Goal: Task Accomplishment & Management: Use online tool/utility

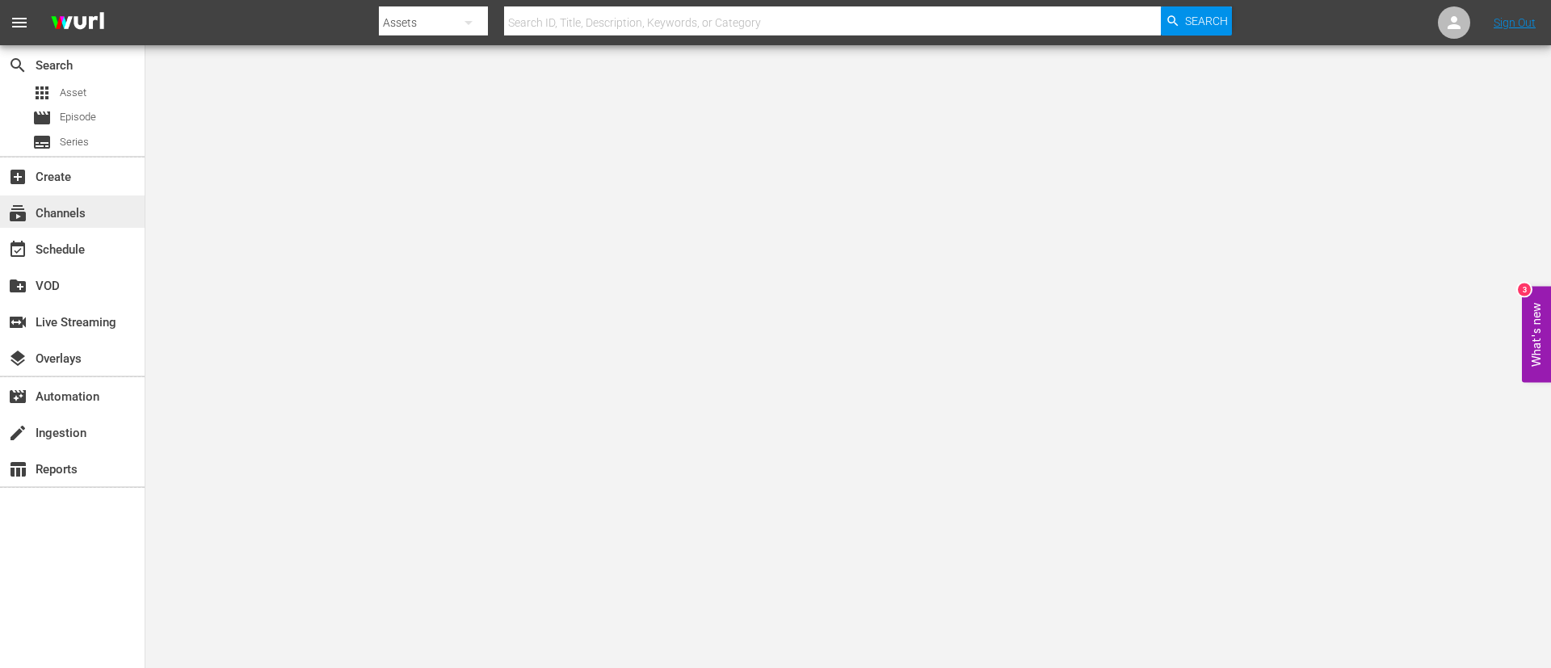
click at [91, 220] on div "subscriptions Channels" at bounding box center [72, 211] width 145 height 32
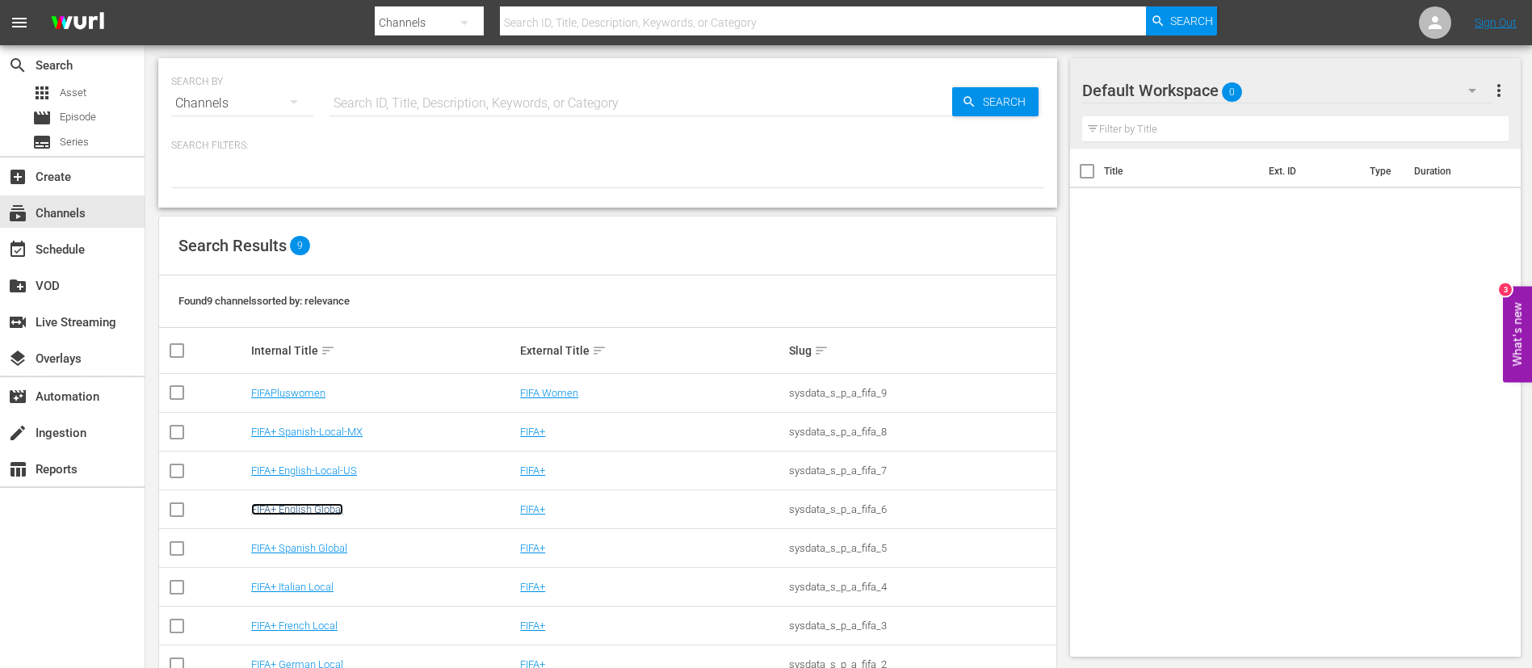
click at [307, 515] on link "FIFA+ English Global" at bounding box center [297, 509] width 92 height 12
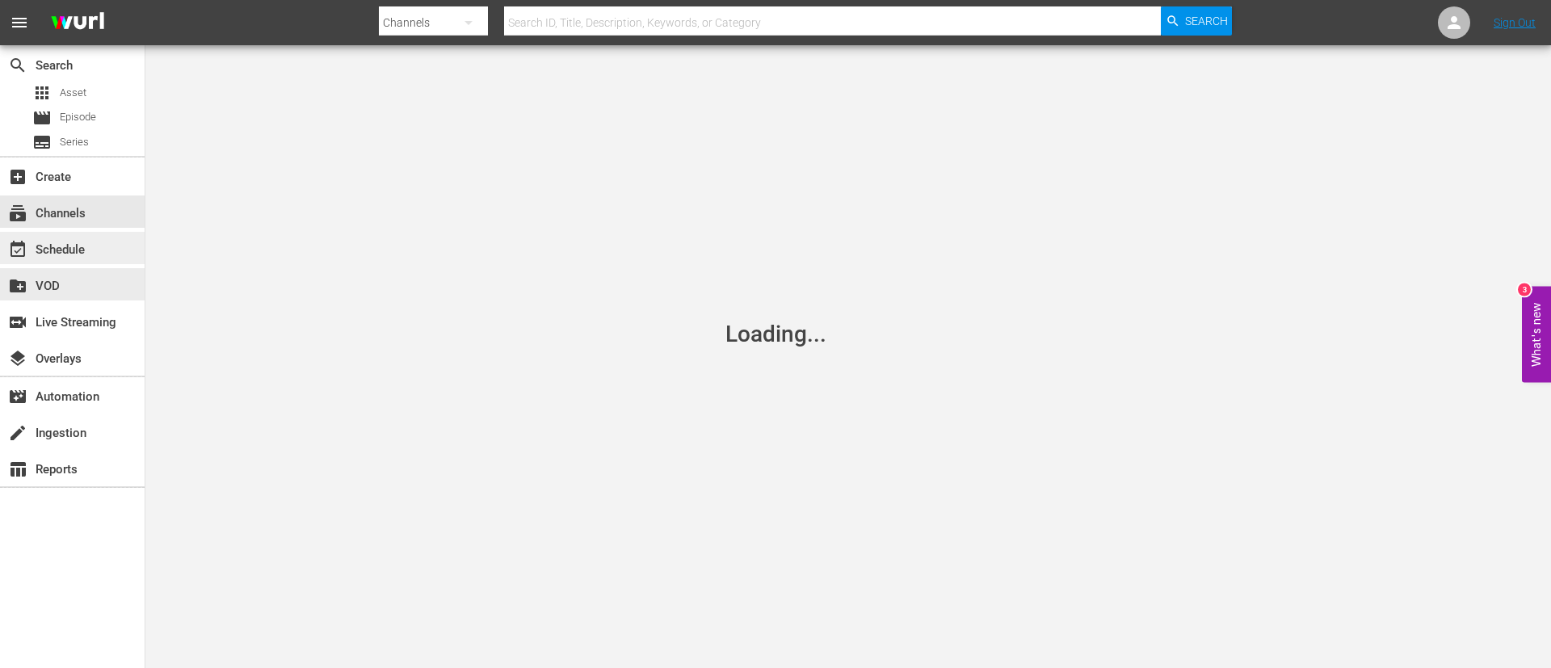
click at [95, 252] on div "event_available Schedule" at bounding box center [72, 248] width 145 height 32
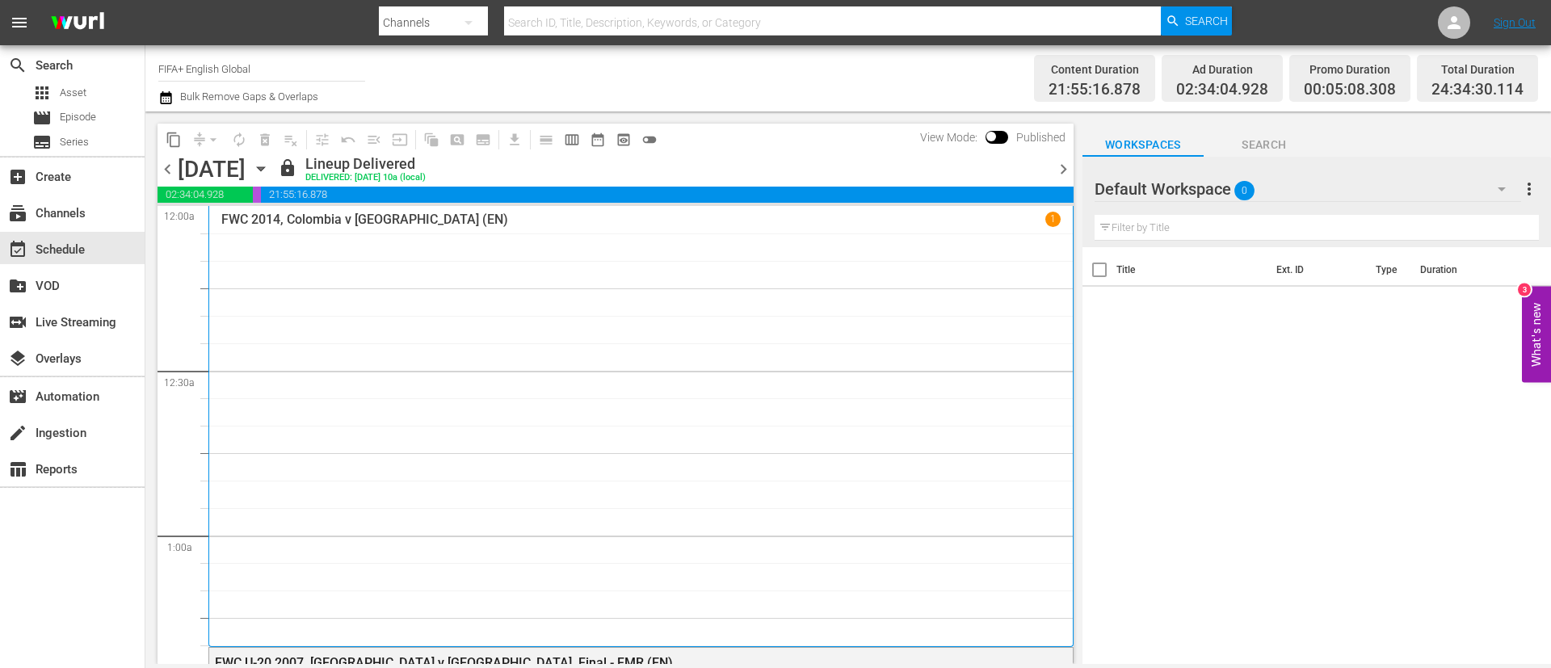
click at [1064, 162] on span "chevron_right" at bounding box center [1063, 169] width 20 height 20
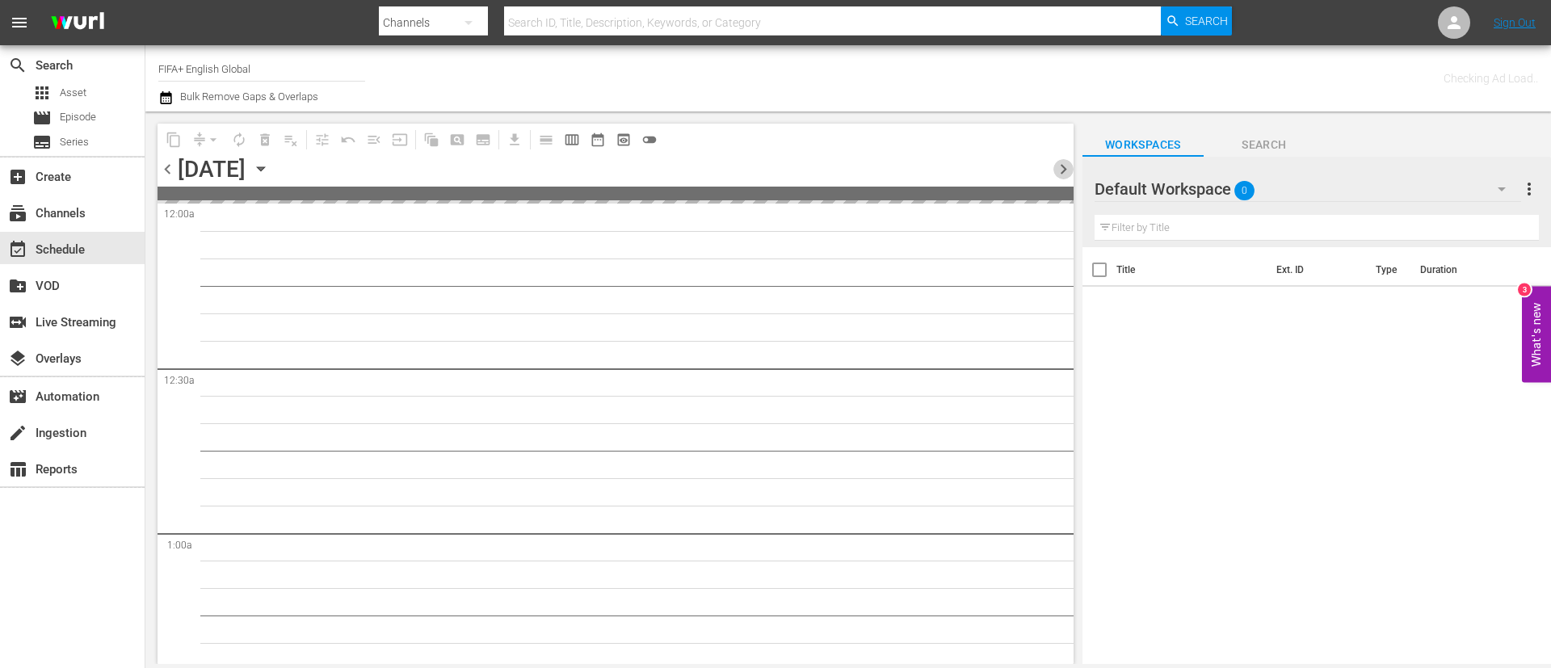
click at [1064, 162] on span "chevron_right" at bounding box center [1063, 169] width 20 height 20
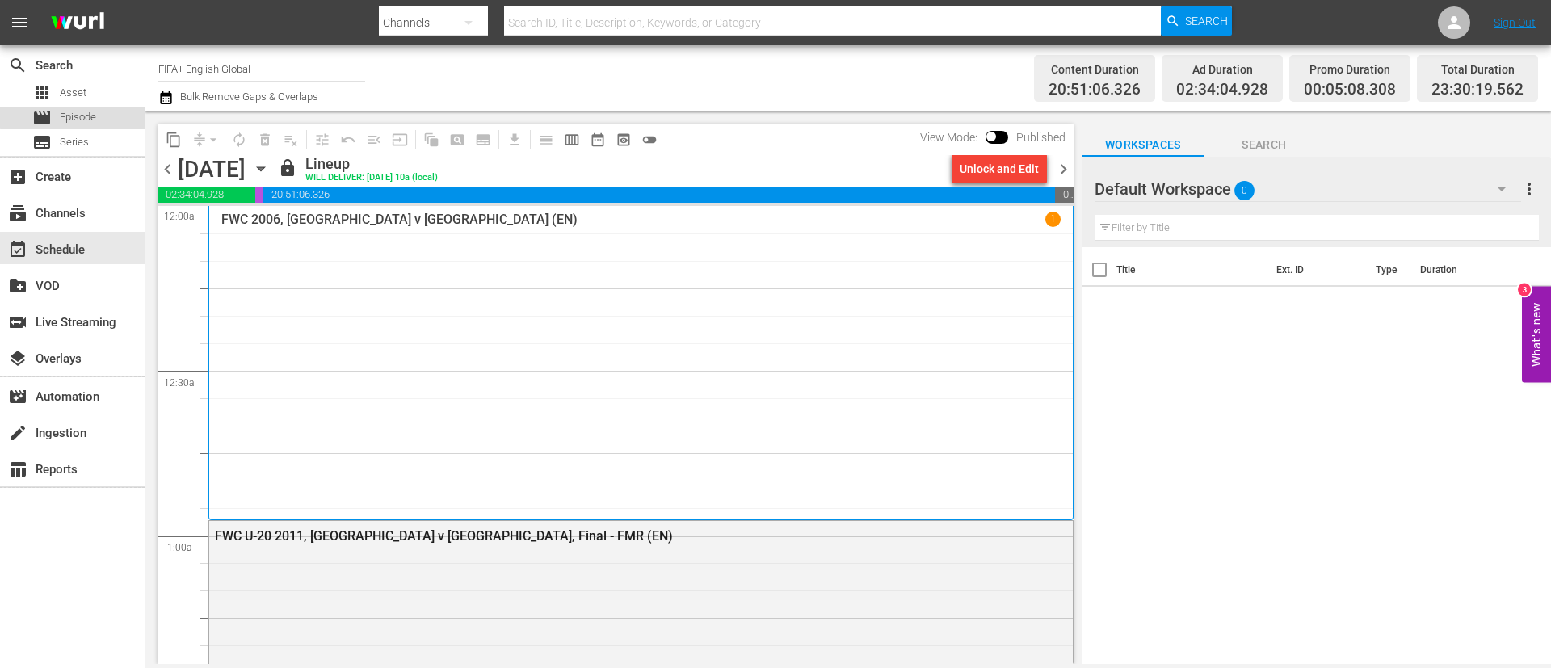
click at [77, 112] on span "Episode" at bounding box center [78, 117] width 36 height 16
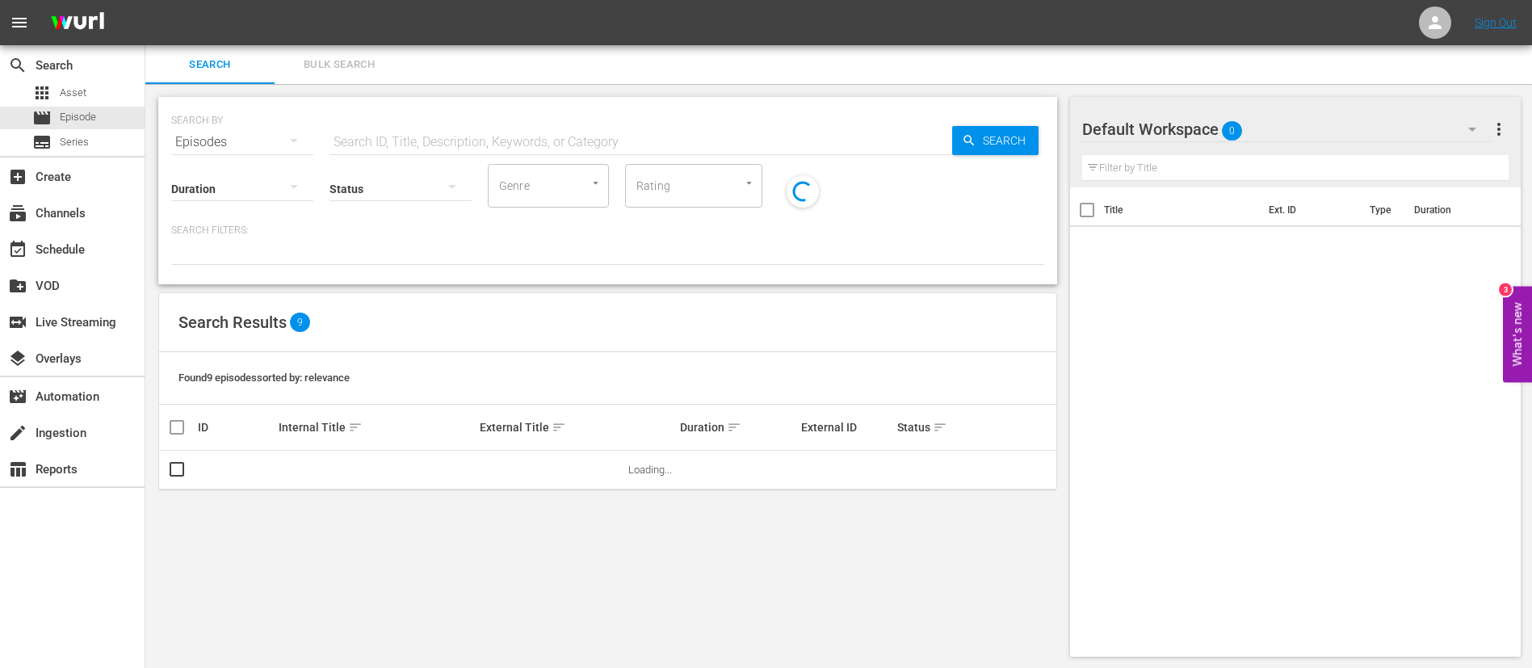
click at [388, 144] on input "text" at bounding box center [641, 142] width 623 height 39
paste input "FWC 2018, France v Croatia"
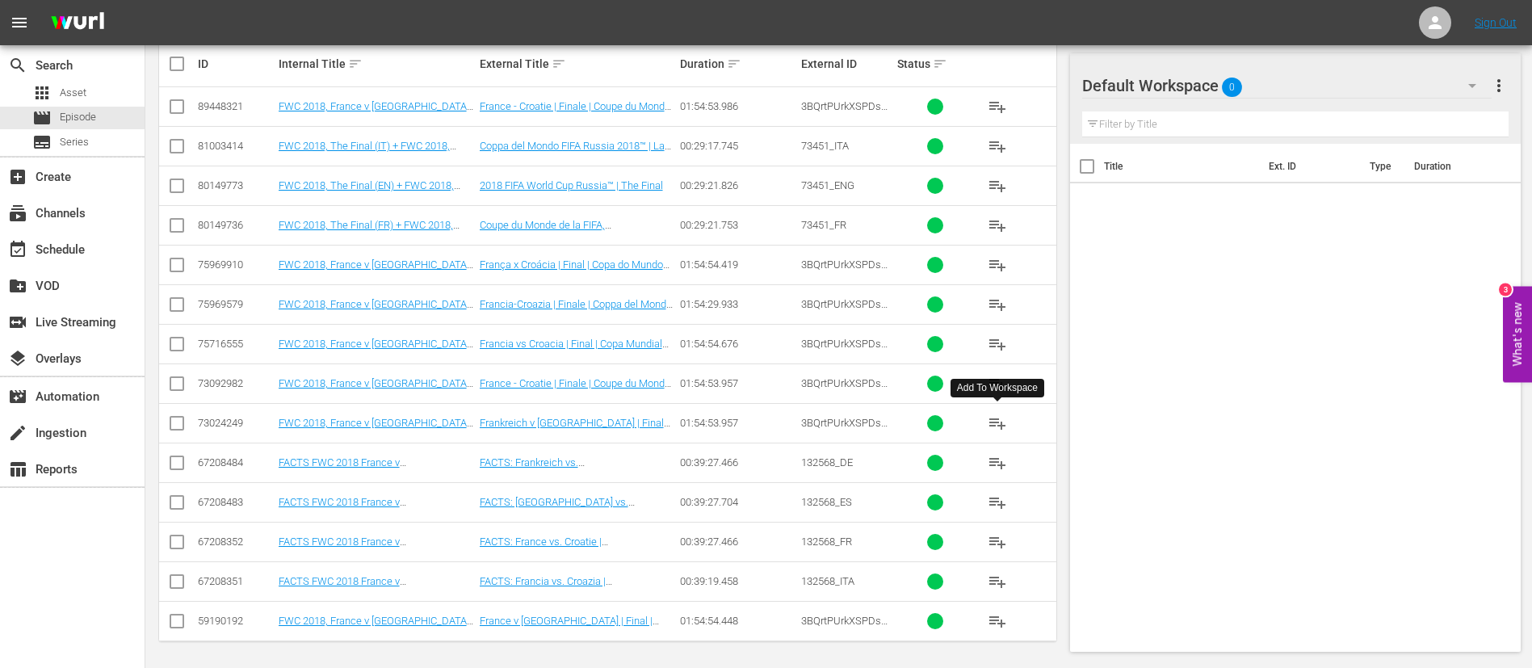
scroll to position [367, 0]
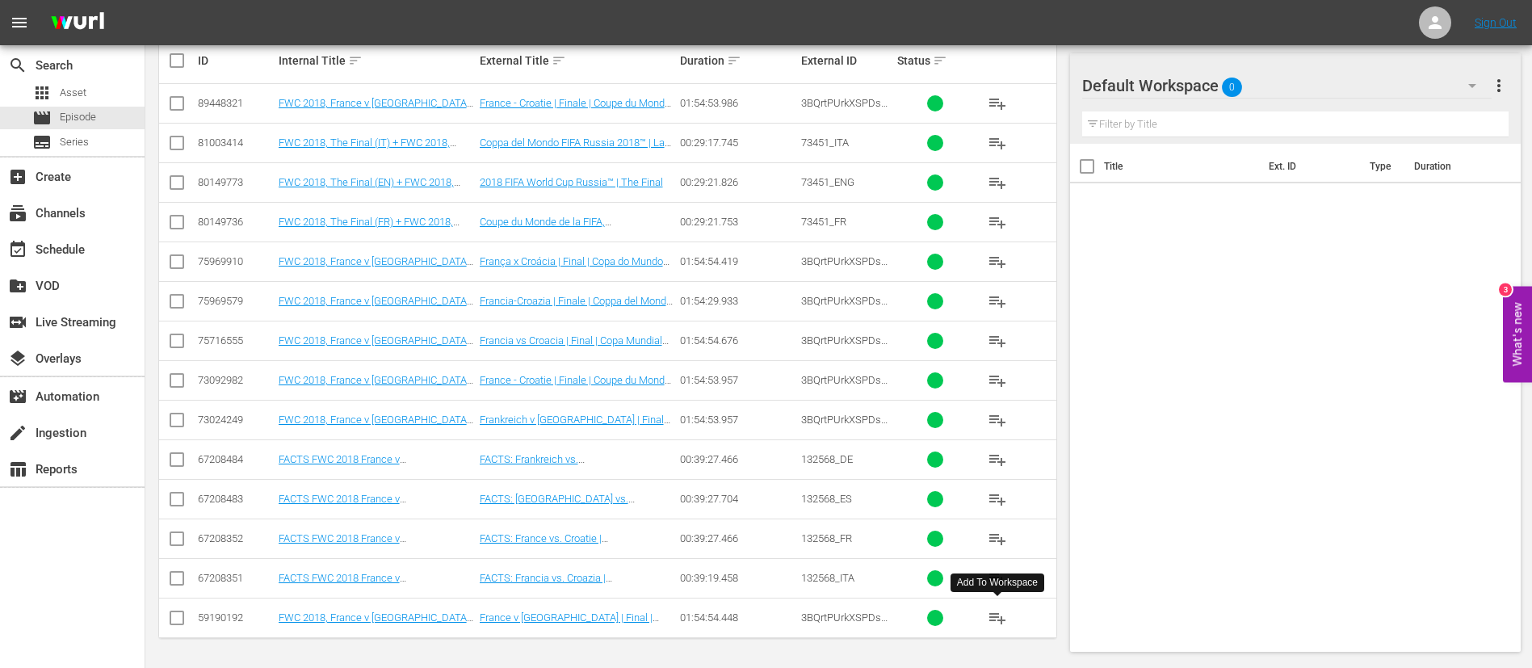
type input "FWC 2018, France v Croatia"
click at [1000, 617] on span "playlist_add" at bounding box center [997, 617] width 19 height 19
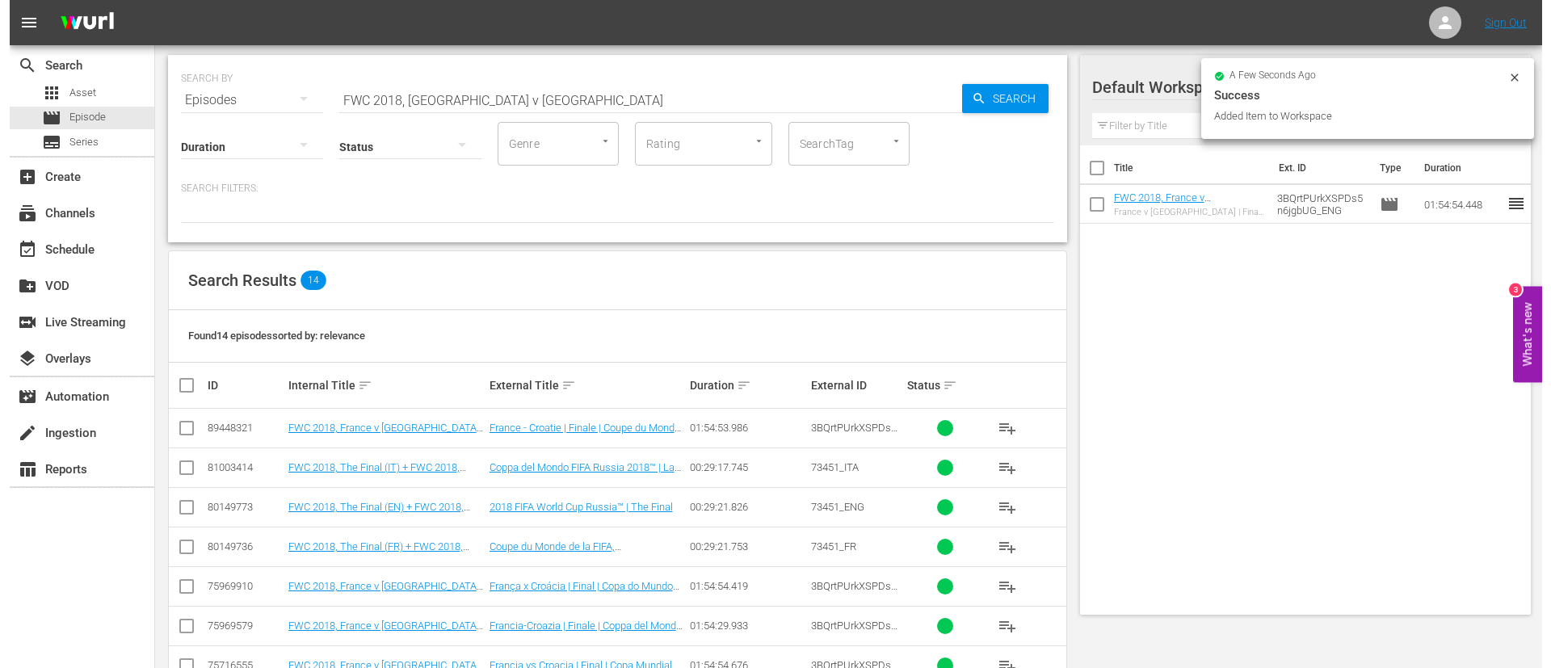
scroll to position [0, 0]
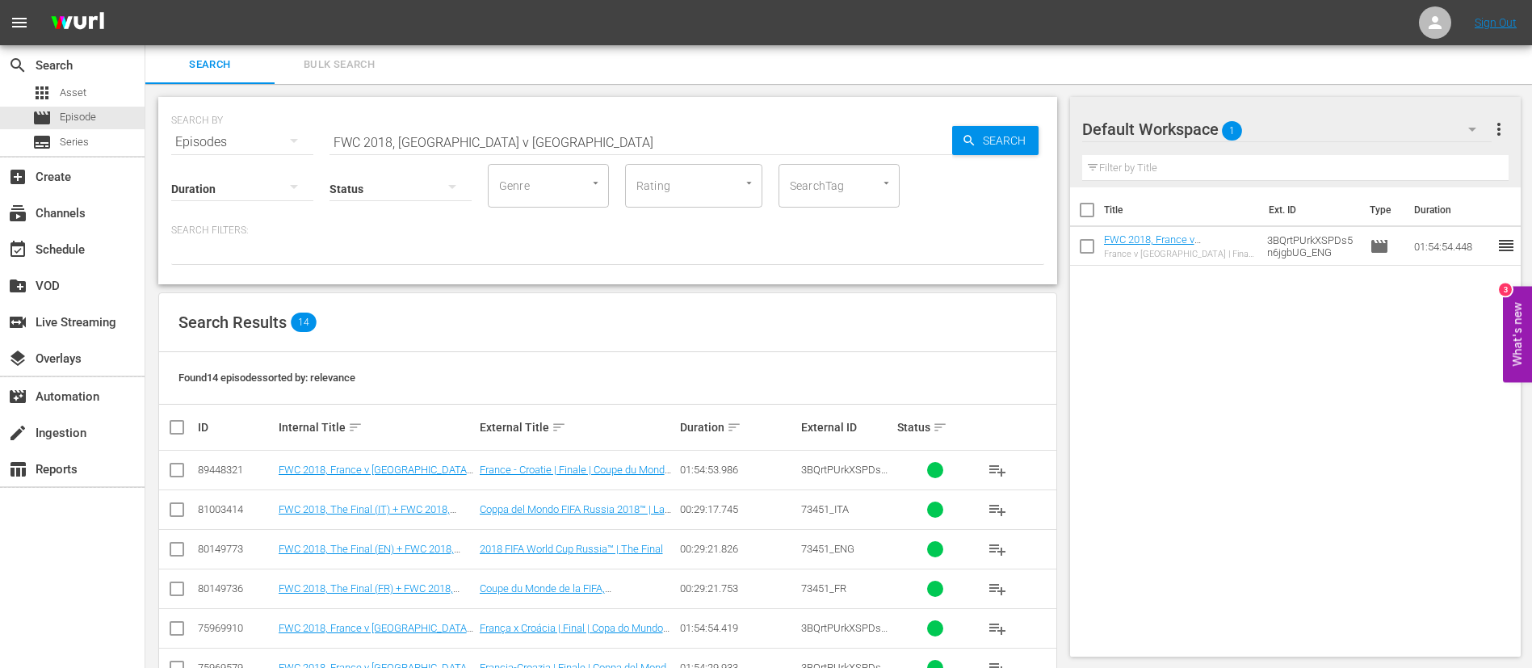
click at [681, 138] on input "FWC 2018, France v Croatia" at bounding box center [641, 142] width 623 height 39
paste input "22, Argentina v Mexico"
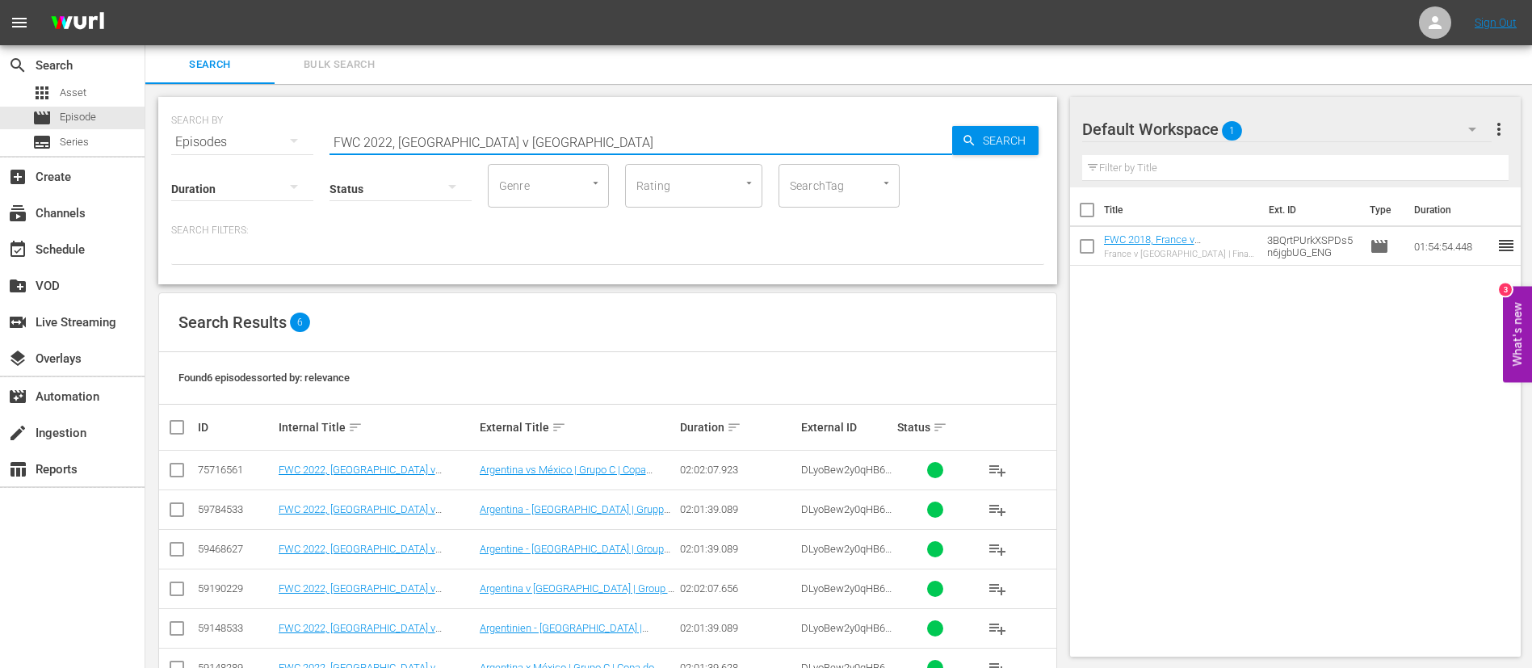
type input "FWC 2022, Argentina v Mexico"
click at [994, 588] on span "playlist_add" at bounding box center [997, 588] width 19 height 19
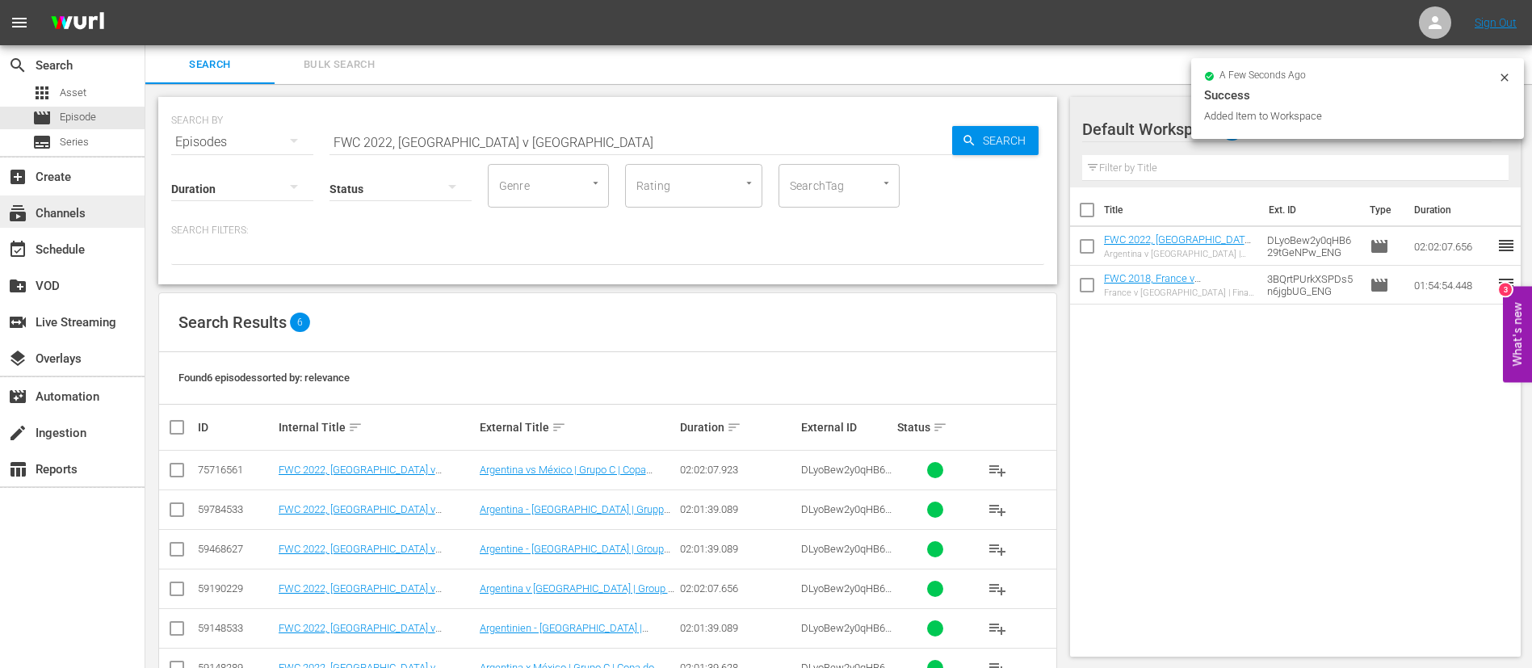
click at [70, 218] on div "subscriptions Channels" at bounding box center [45, 211] width 90 height 15
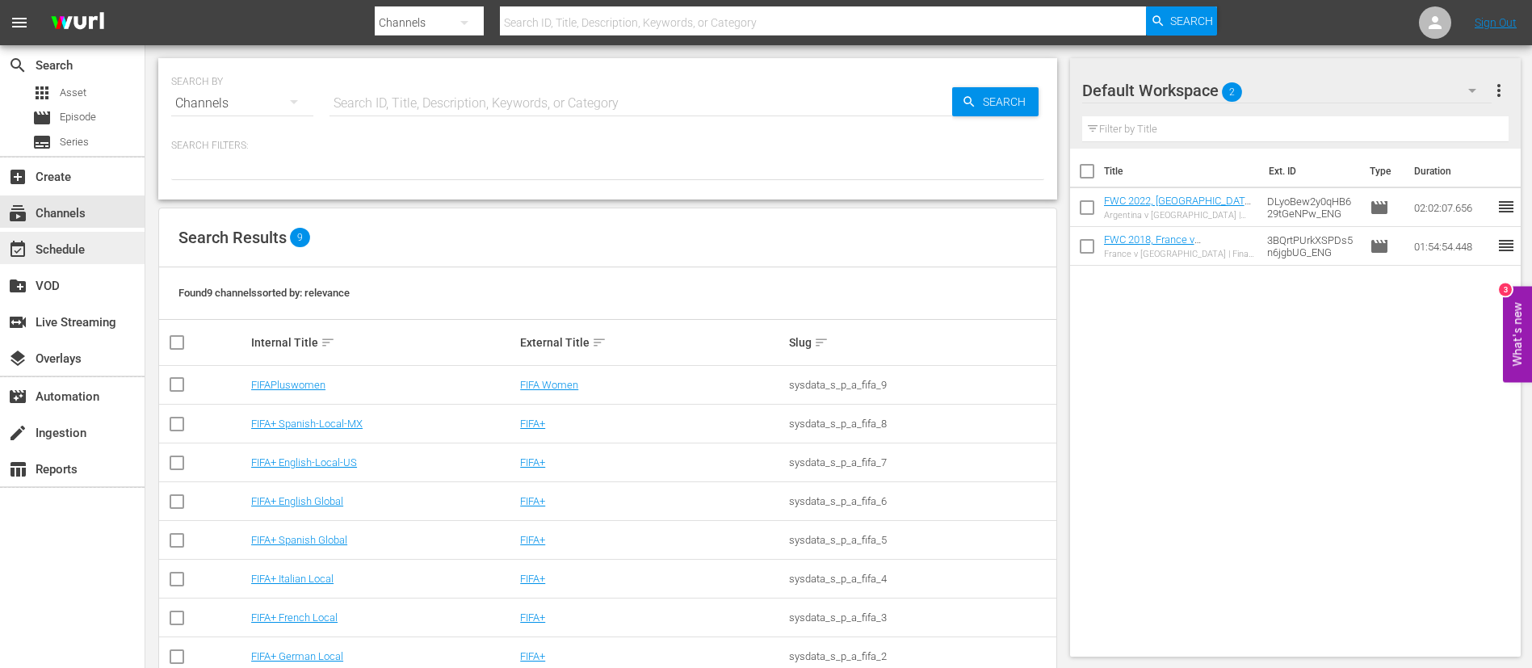
click at [74, 237] on div "event_available Schedule" at bounding box center [72, 248] width 145 height 32
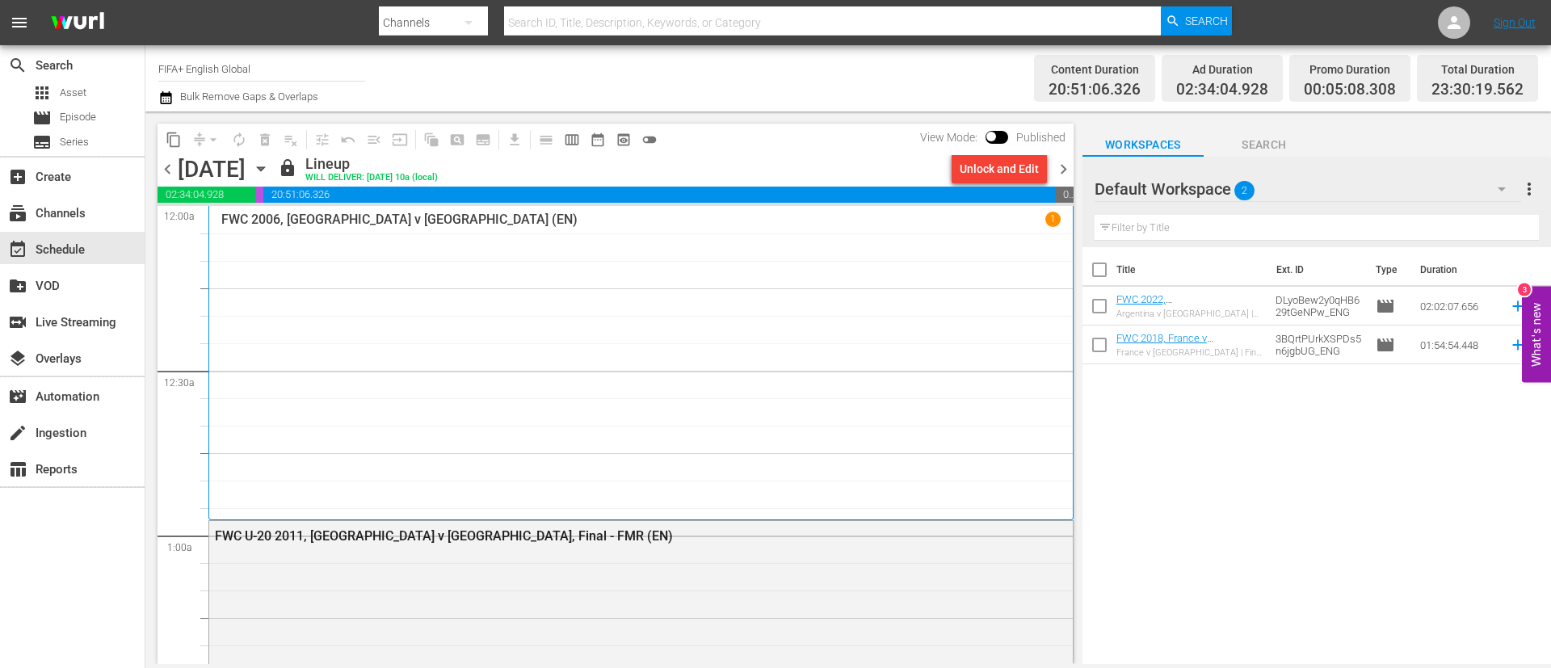
click at [977, 158] on div "Unlock and Edit" at bounding box center [999, 168] width 79 height 29
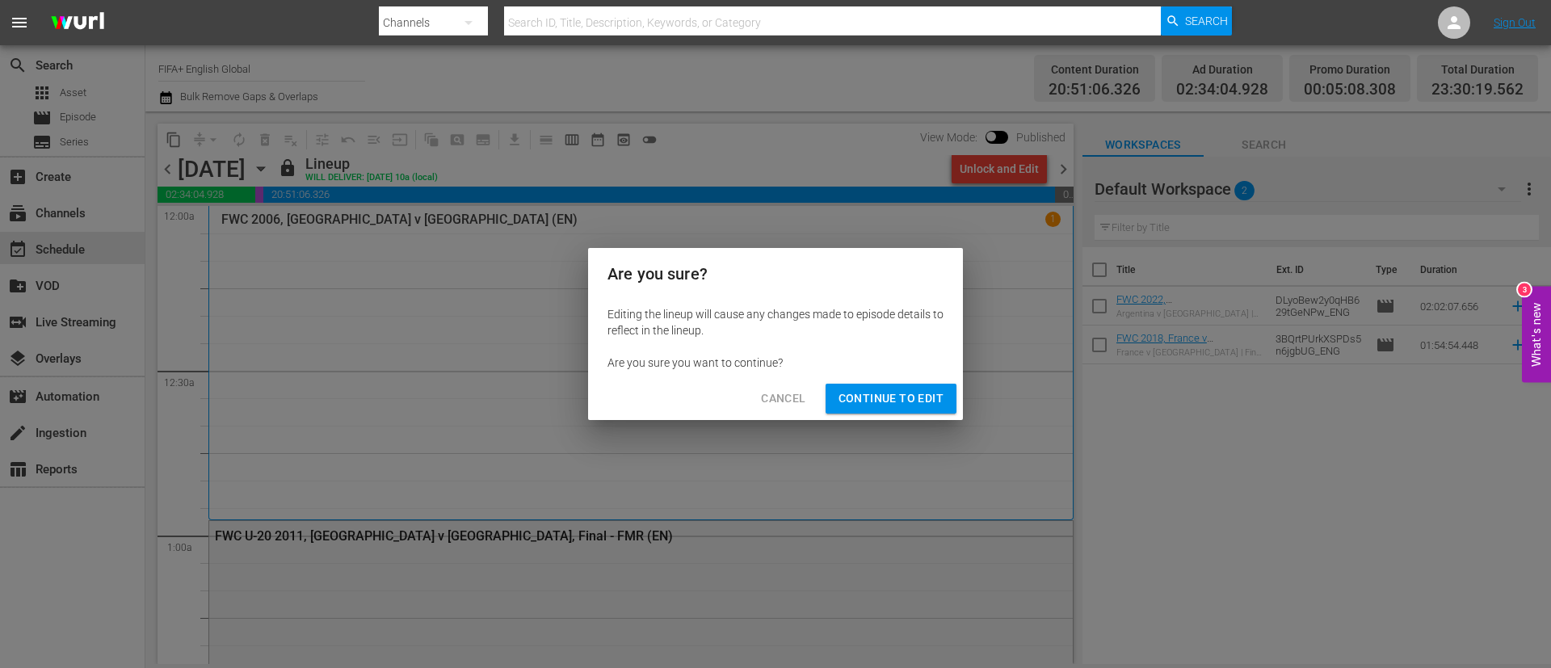
click at [877, 402] on span "Continue to Edit" at bounding box center [890, 399] width 105 height 20
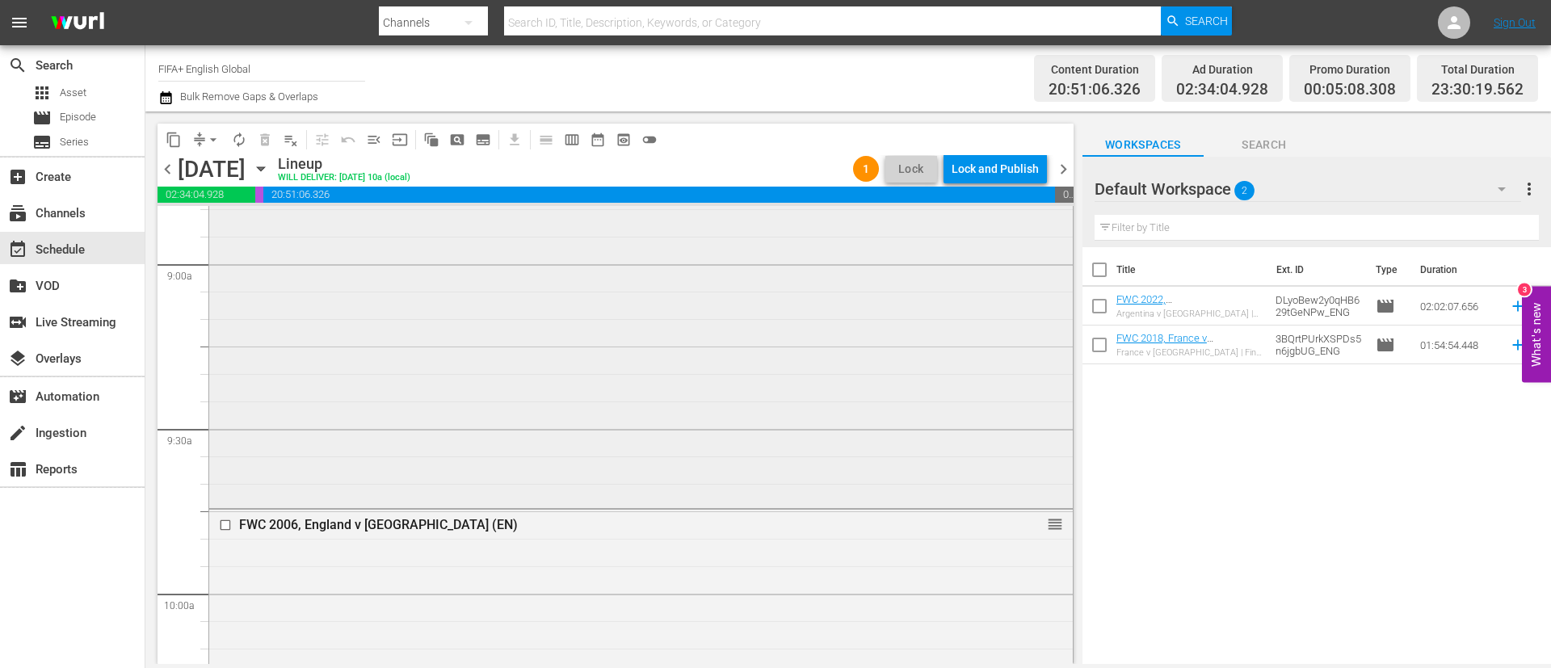
scroll to position [3029, 0]
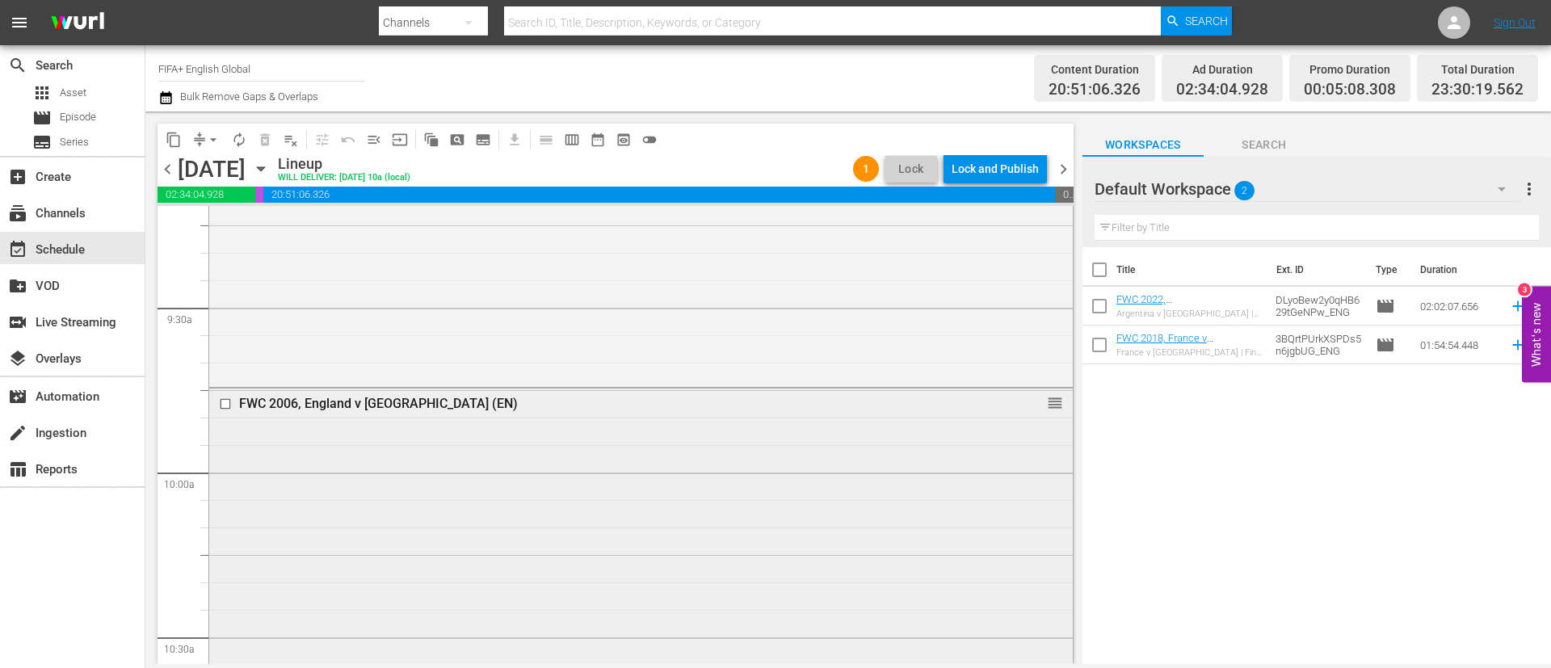
click at [222, 405] on input "checkbox" at bounding box center [227, 404] width 17 height 14
click at [274, 136] on button "delete_forever_outlined" at bounding box center [265, 140] width 26 height 26
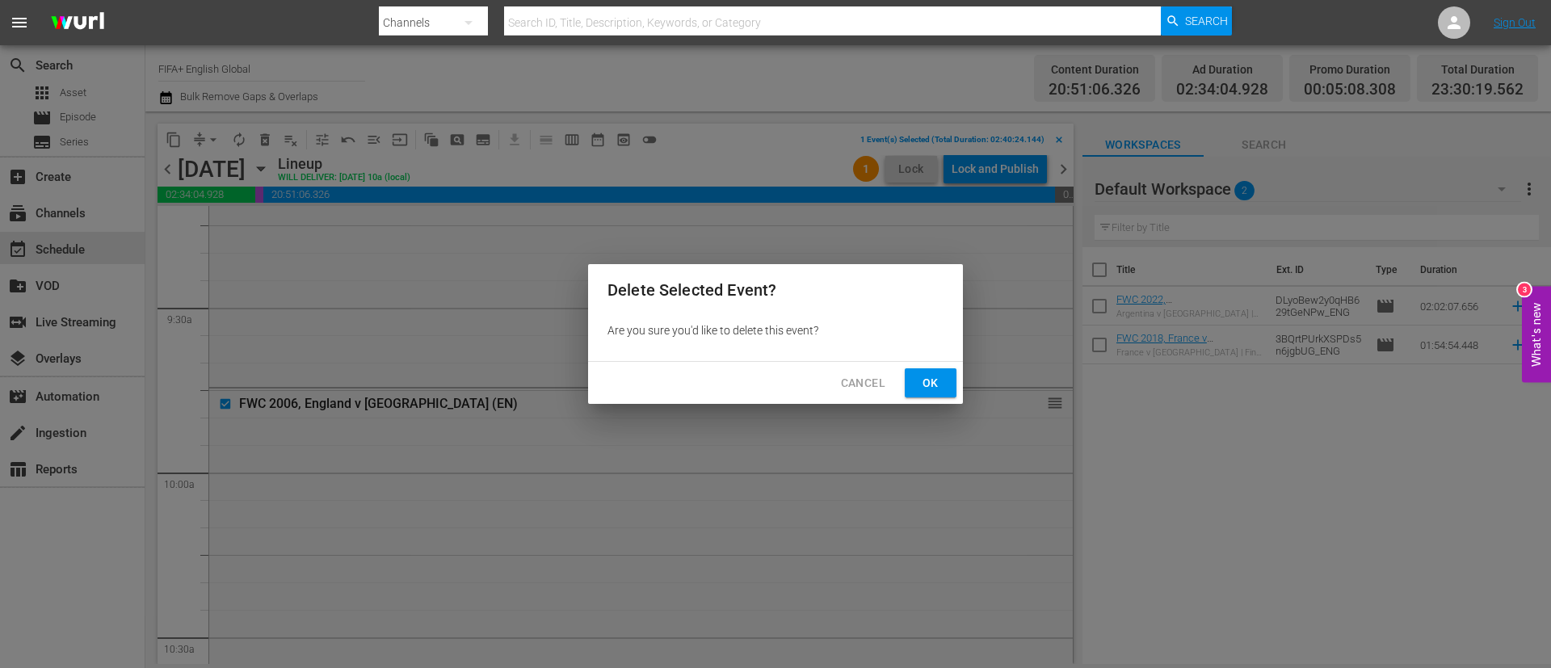
click at [921, 391] on span "Ok" at bounding box center [931, 383] width 26 height 20
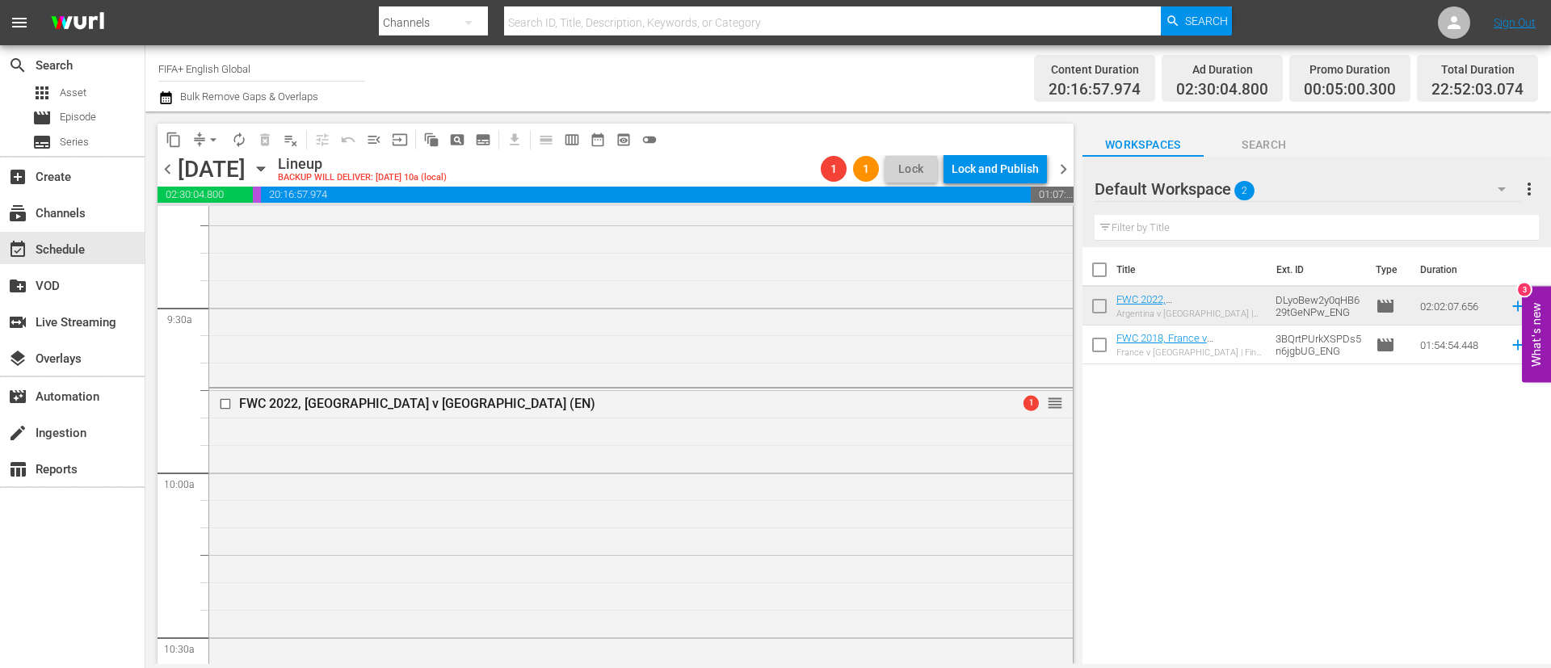
click at [373, 143] on span "menu_open" at bounding box center [374, 140] width 16 height 16
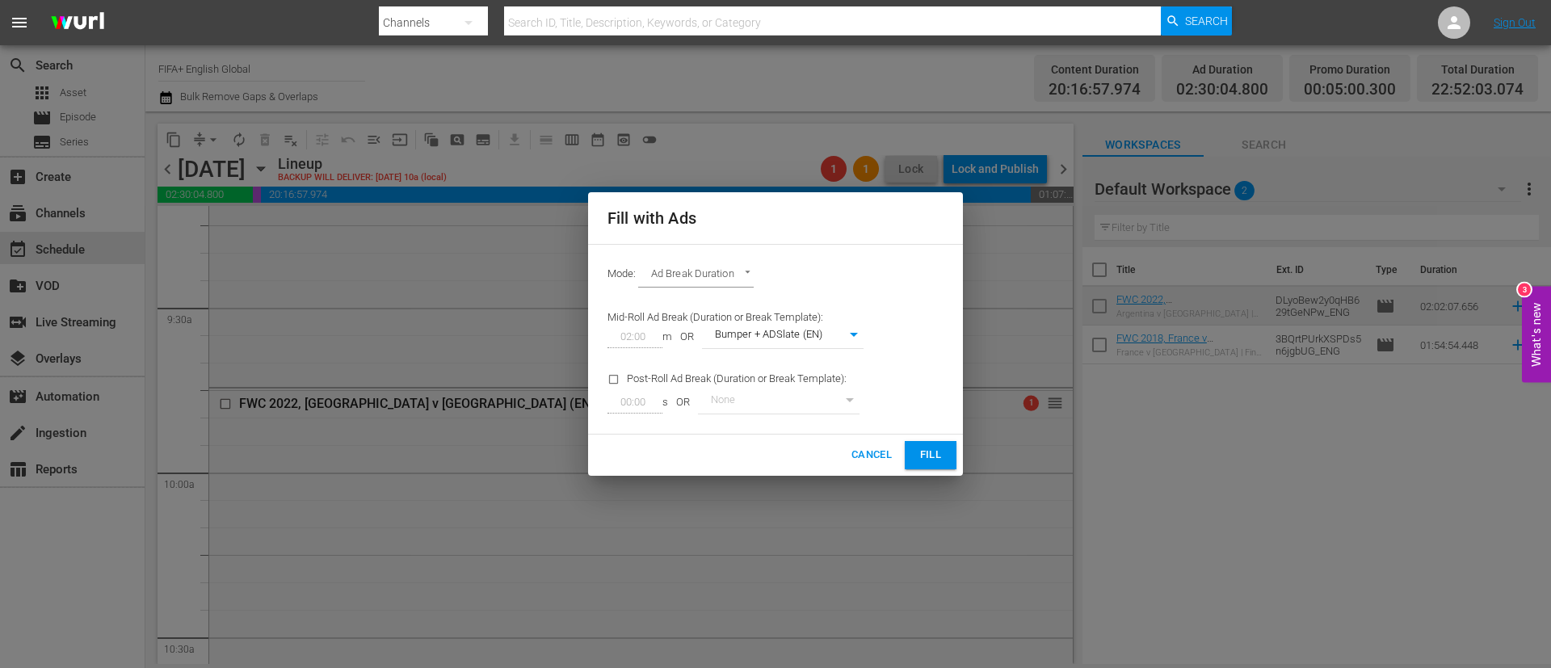
click at [931, 456] on span "Fill" at bounding box center [931, 455] width 26 height 19
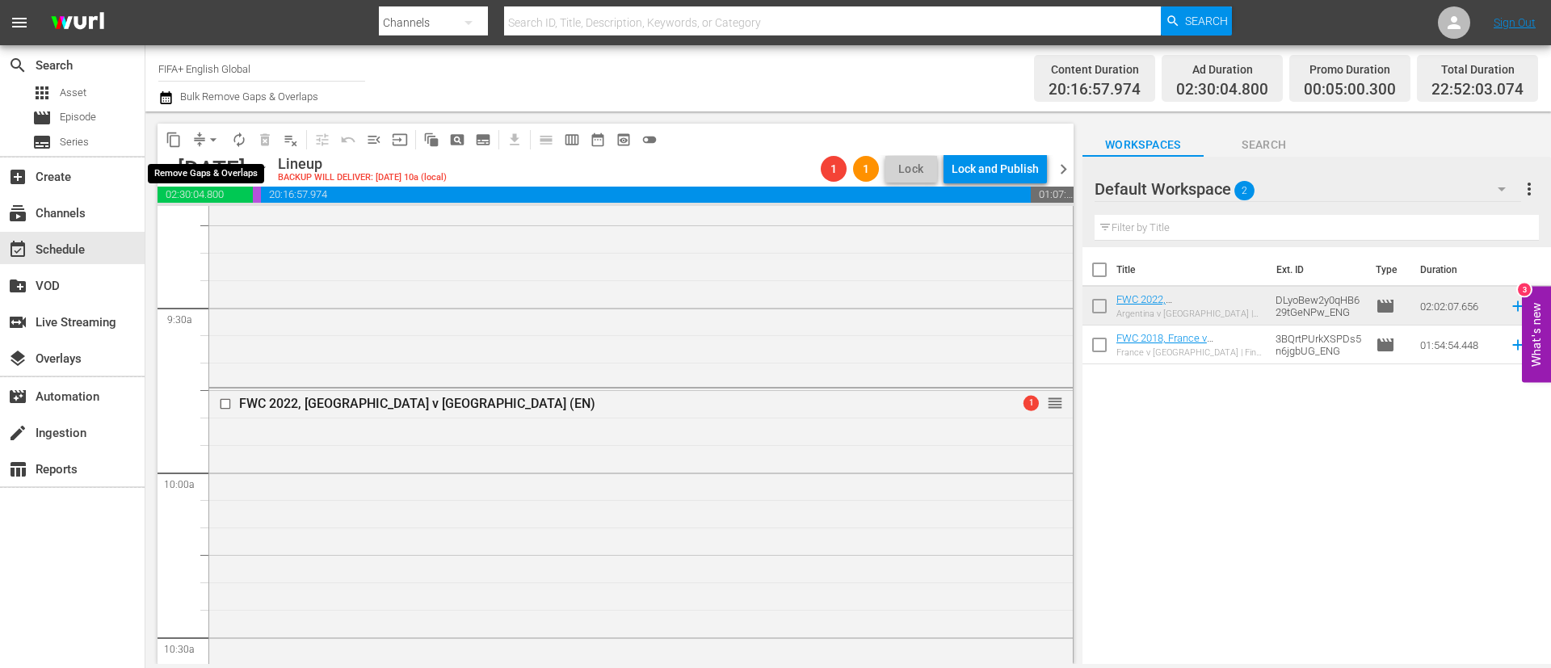
click at [208, 140] on span "arrow_drop_down" at bounding box center [213, 140] width 16 height 16
click at [242, 233] on li "Align to End of Previous Day" at bounding box center [214, 225] width 170 height 27
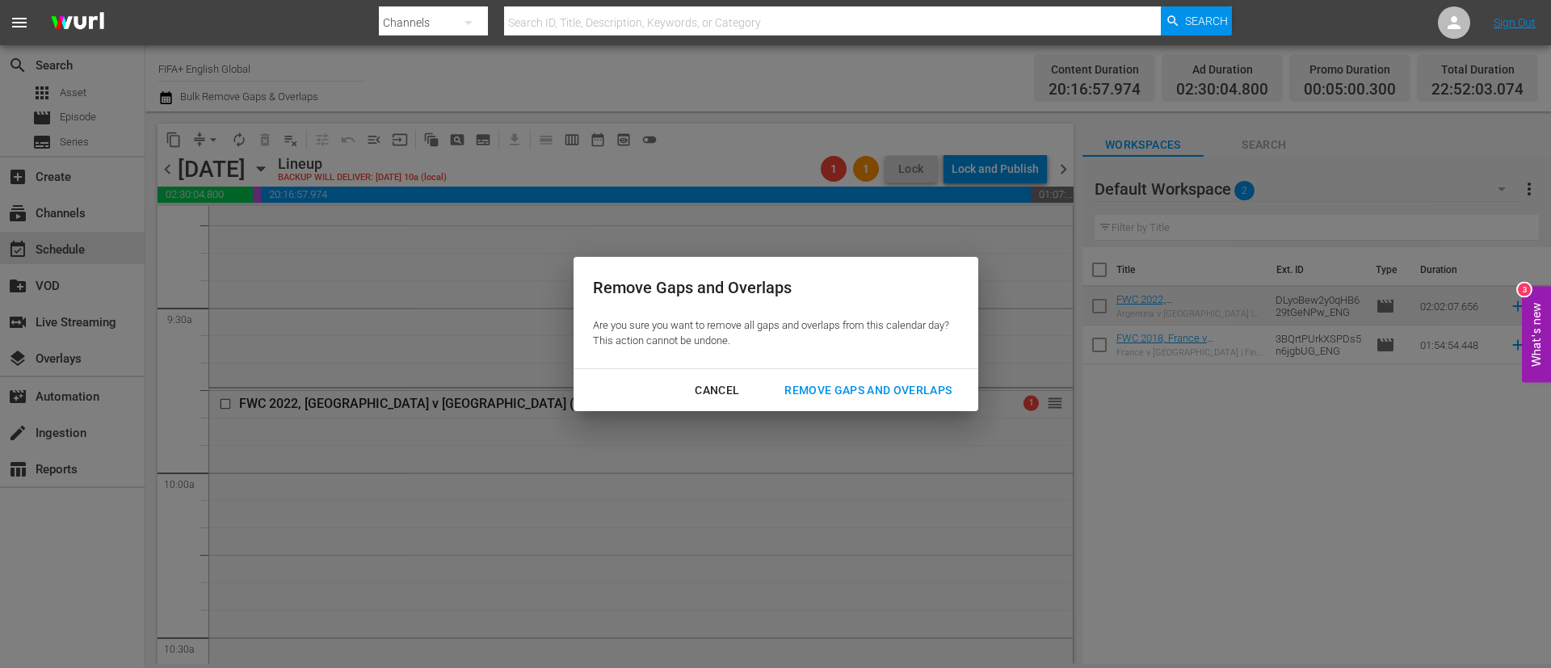
click at [867, 376] on button "Remove Gaps and Overlaps" at bounding box center [868, 391] width 206 height 30
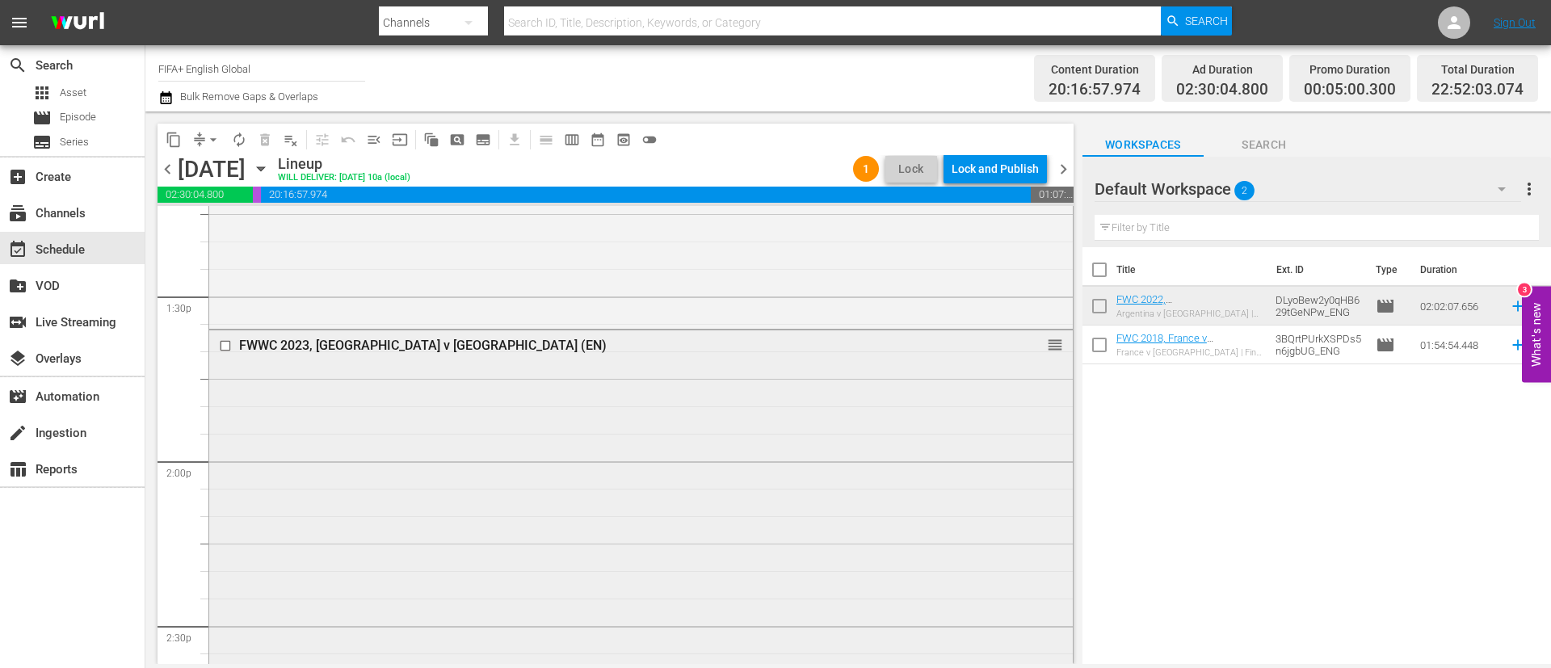
scroll to position [4362, 0]
click at [216, 345] on div at bounding box center [227, 342] width 24 height 19
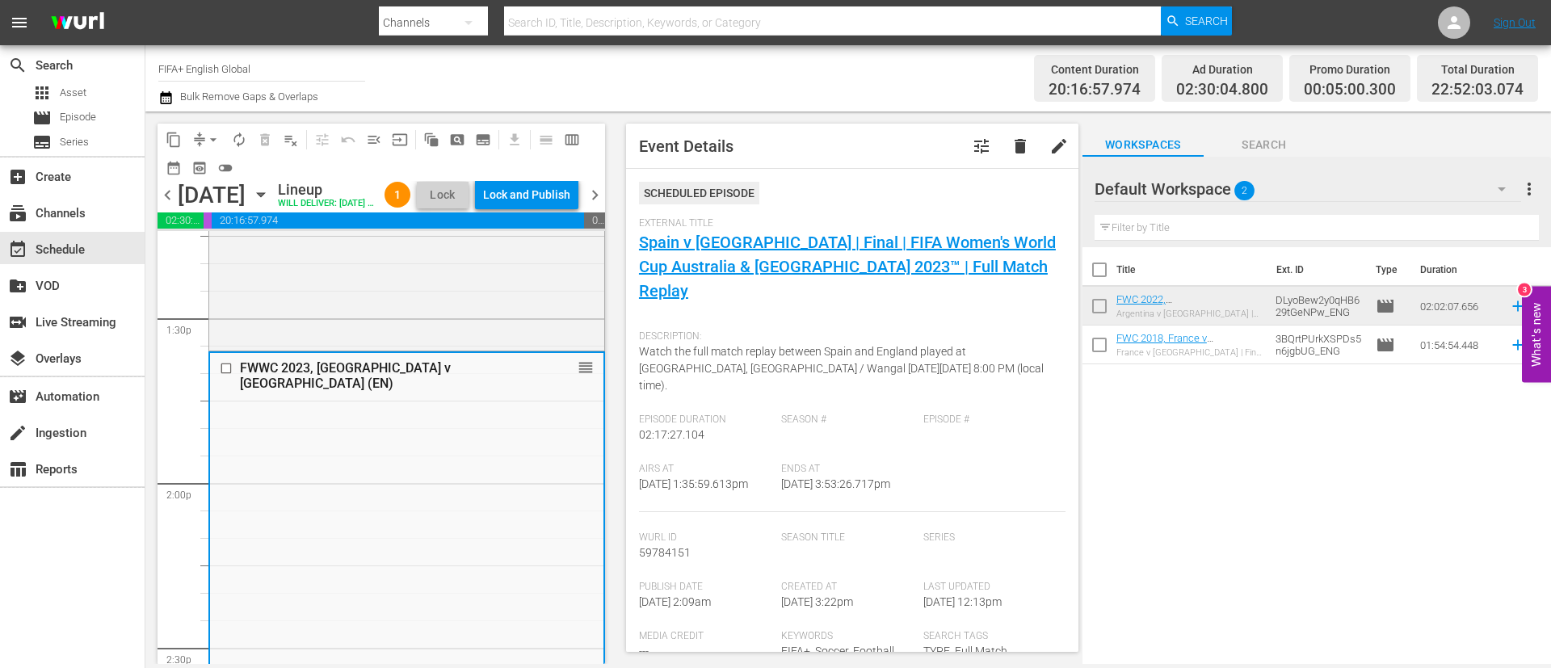
click at [228, 376] on input "checkbox" at bounding box center [228, 369] width 17 height 14
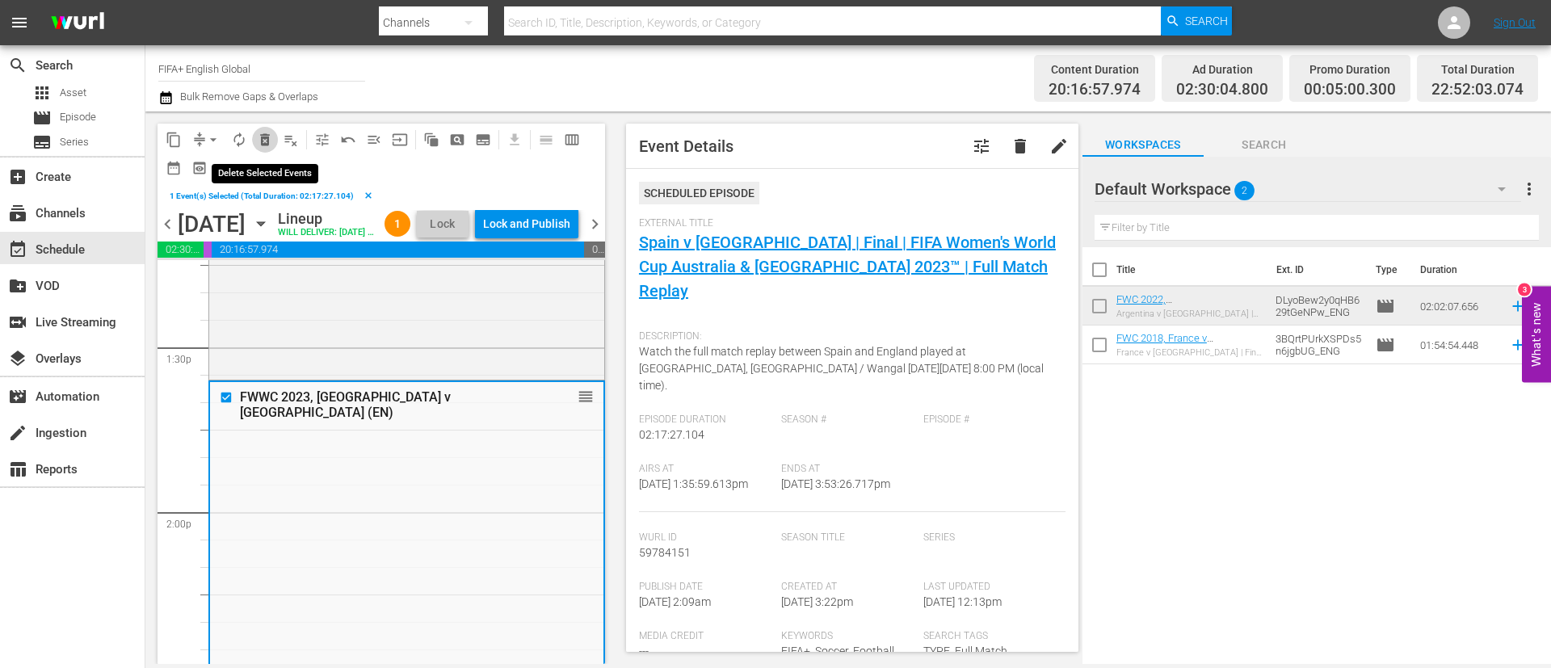
click at [256, 132] on button "delete_forever_outlined" at bounding box center [265, 140] width 26 height 26
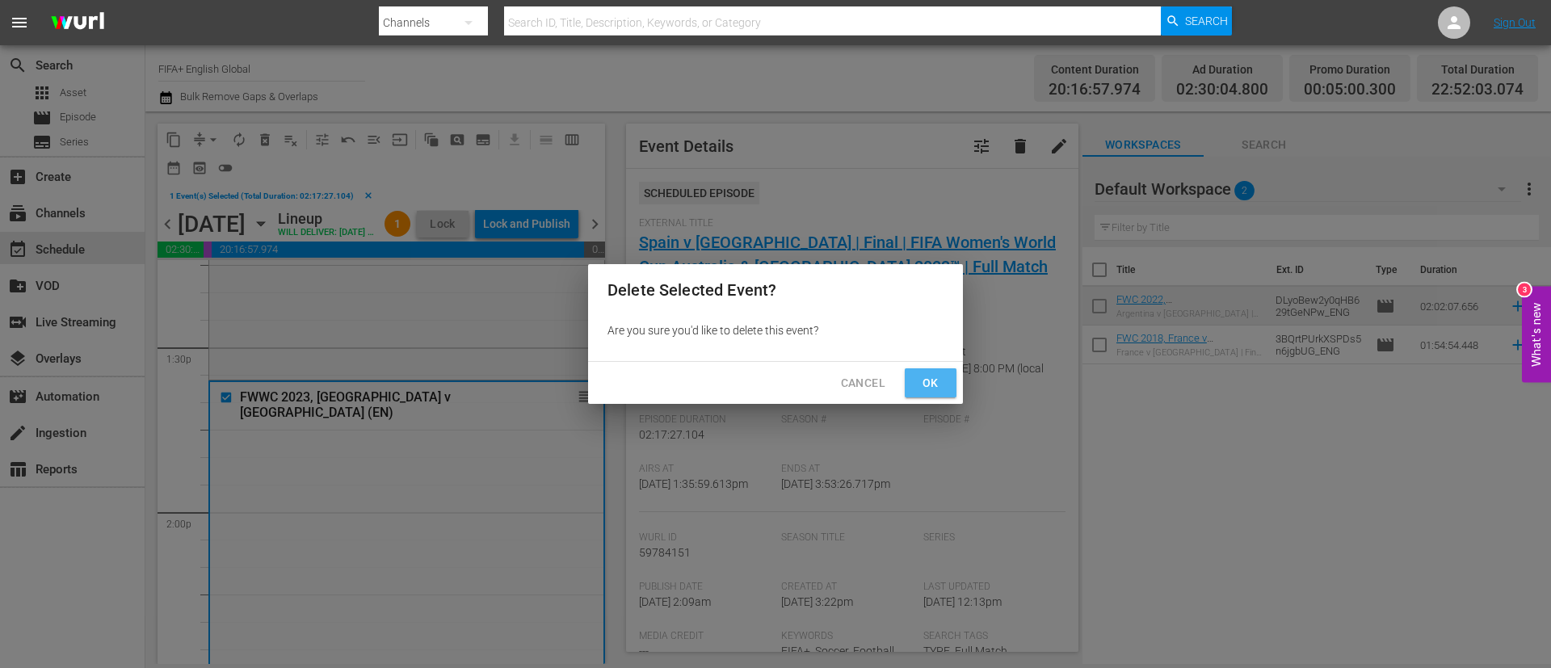
click at [936, 380] on span "Ok" at bounding box center [931, 383] width 26 height 20
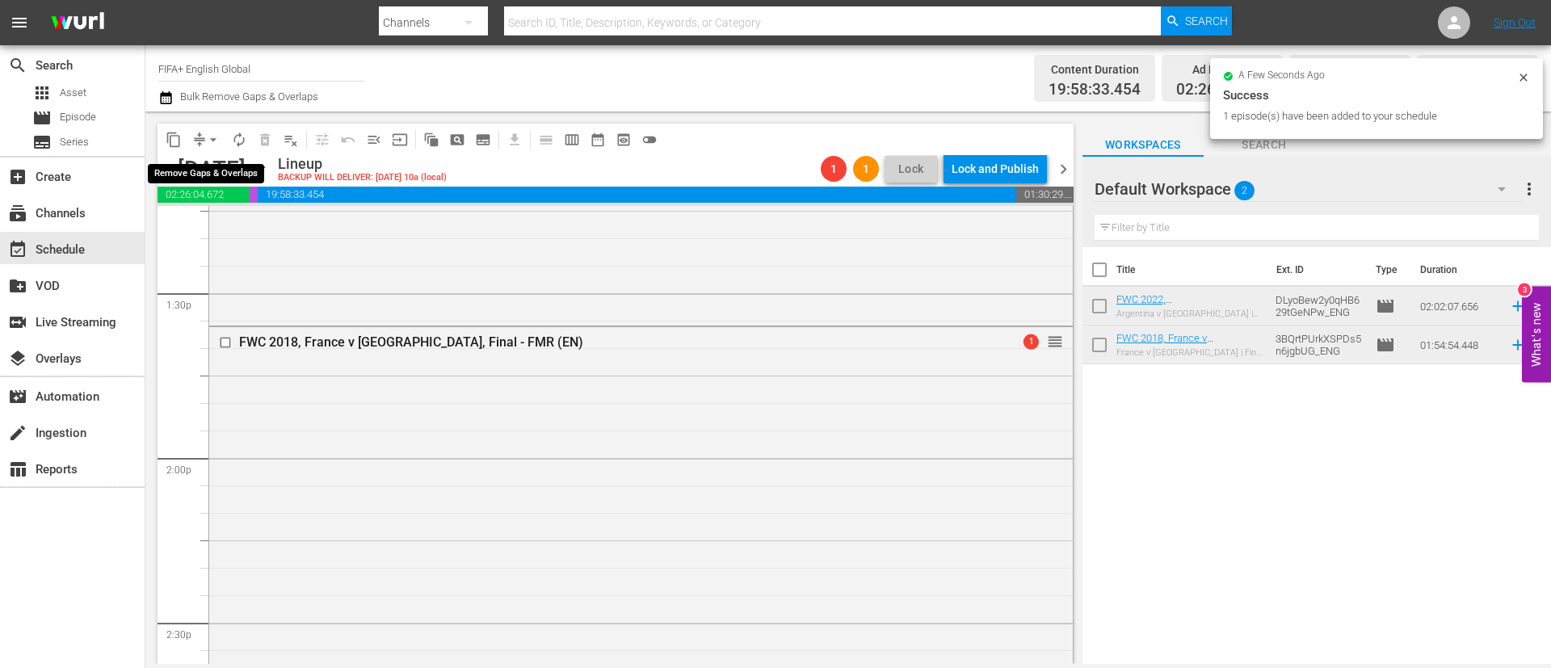
click at [210, 146] on span "arrow_drop_down" at bounding box center [213, 140] width 16 height 16
click at [515, 56] on div "Channel Title FIFA+ English Global Bulk Remove Gaps & Overlaps" at bounding box center [534, 78] width 753 height 58
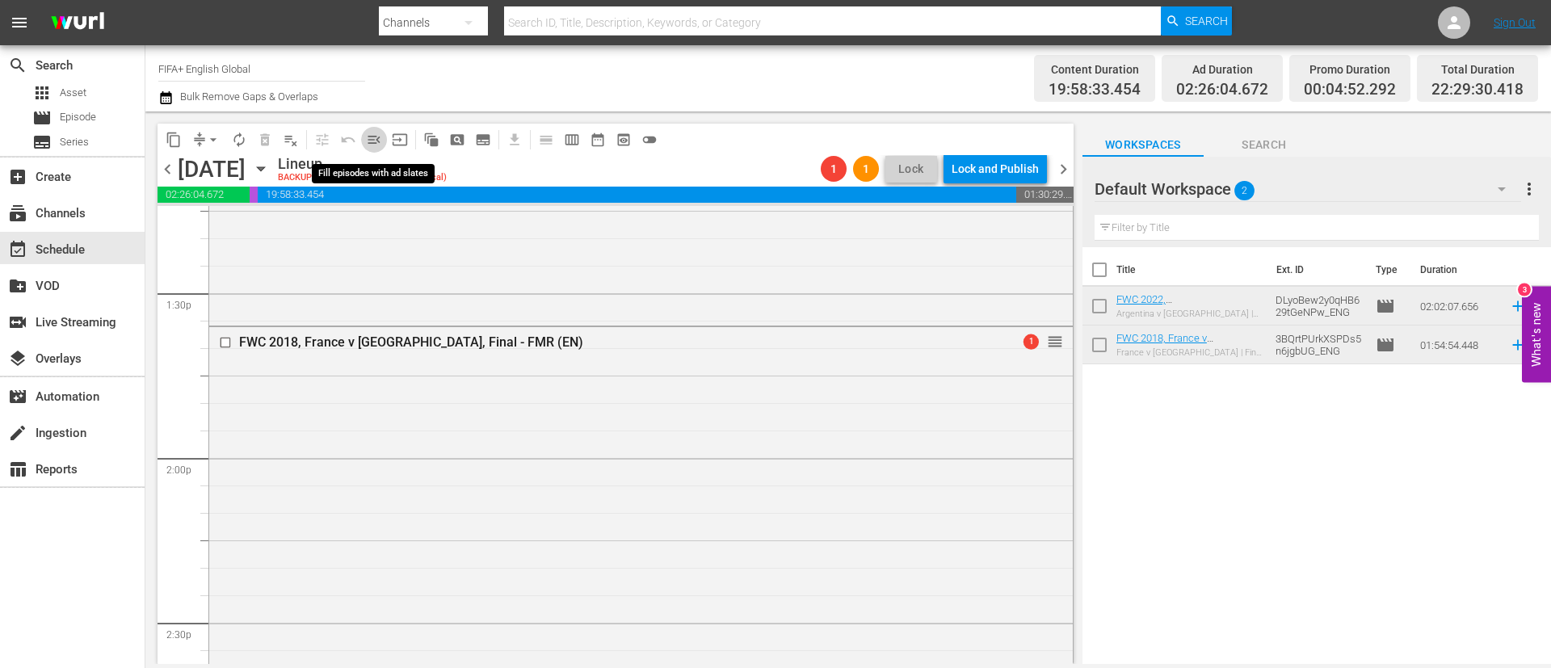
click at [371, 142] on span "menu_open" at bounding box center [374, 140] width 16 height 16
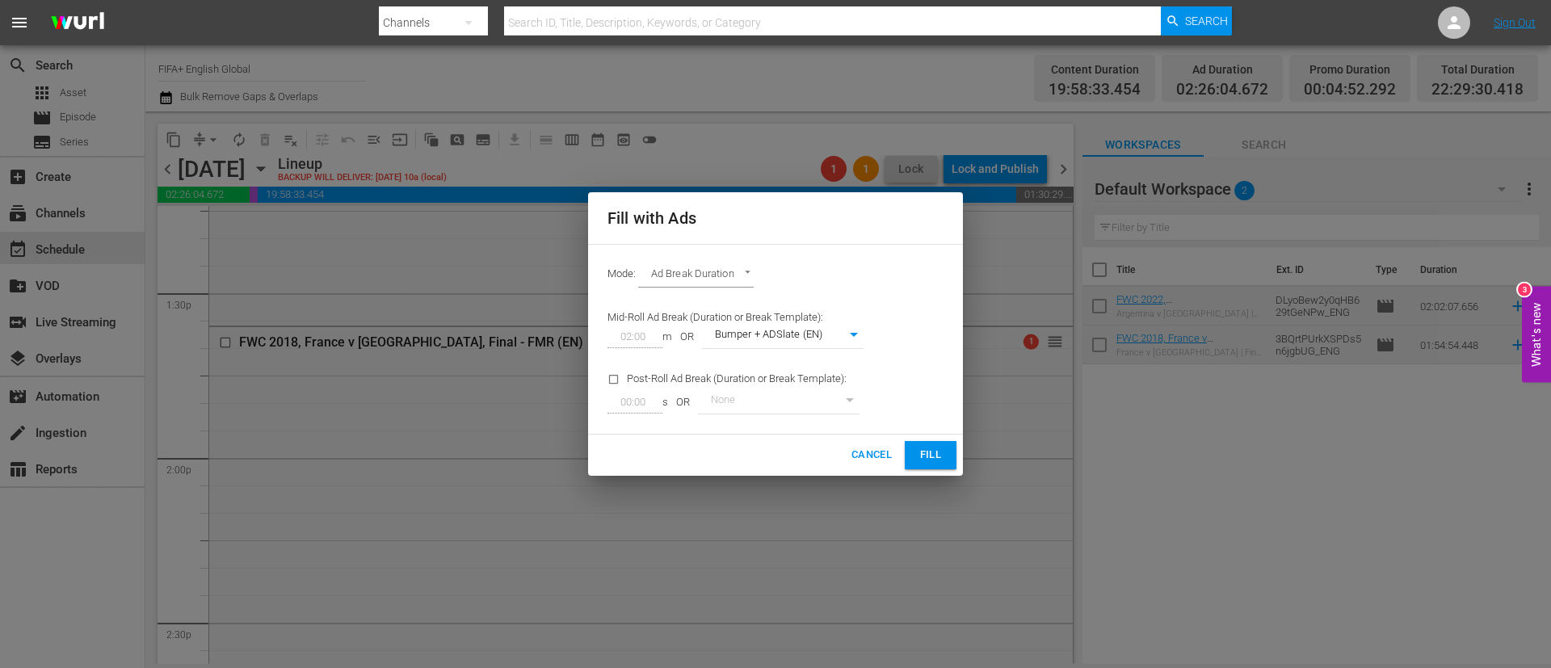
click at [924, 448] on span "Fill" at bounding box center [931, 455] width 26 height 19
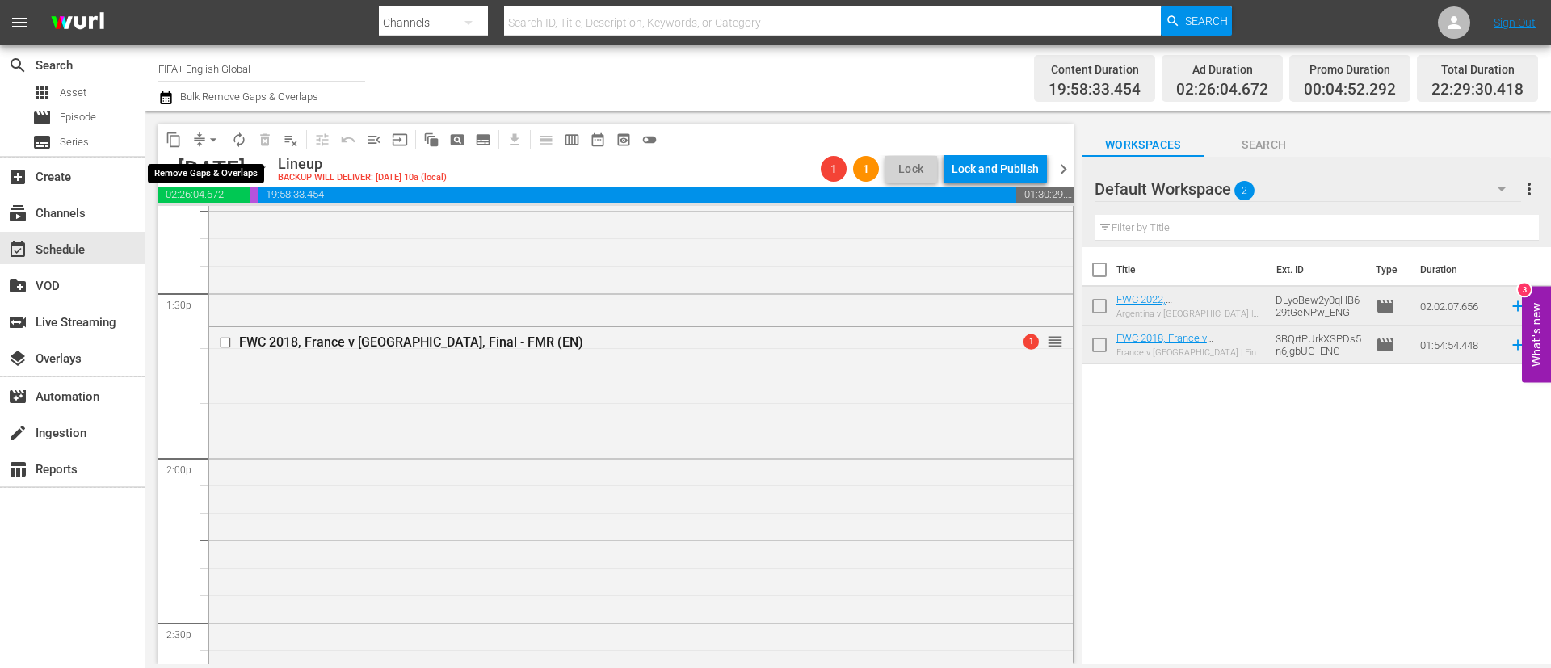
click at [212, 138] on span "arrow_drop_down" at bounding box center [213, 140] width 16 height 16
click at [268, 229] on li "Align to End of Previous Day" at bounding box center [214, 225] width 170 height 27
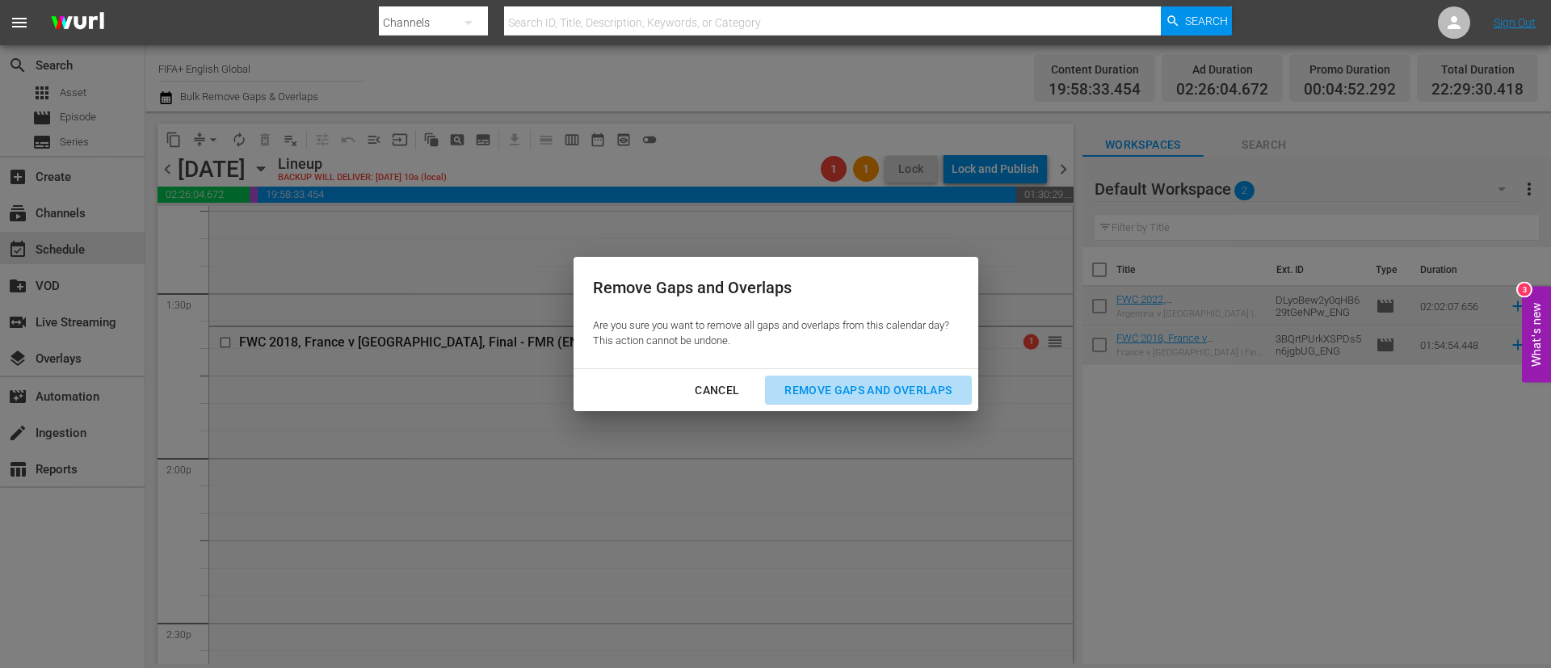
click at [954, 395] on div "Remove Gaps and Overlaps" at bounding box center [867, 390] width 193 height 20
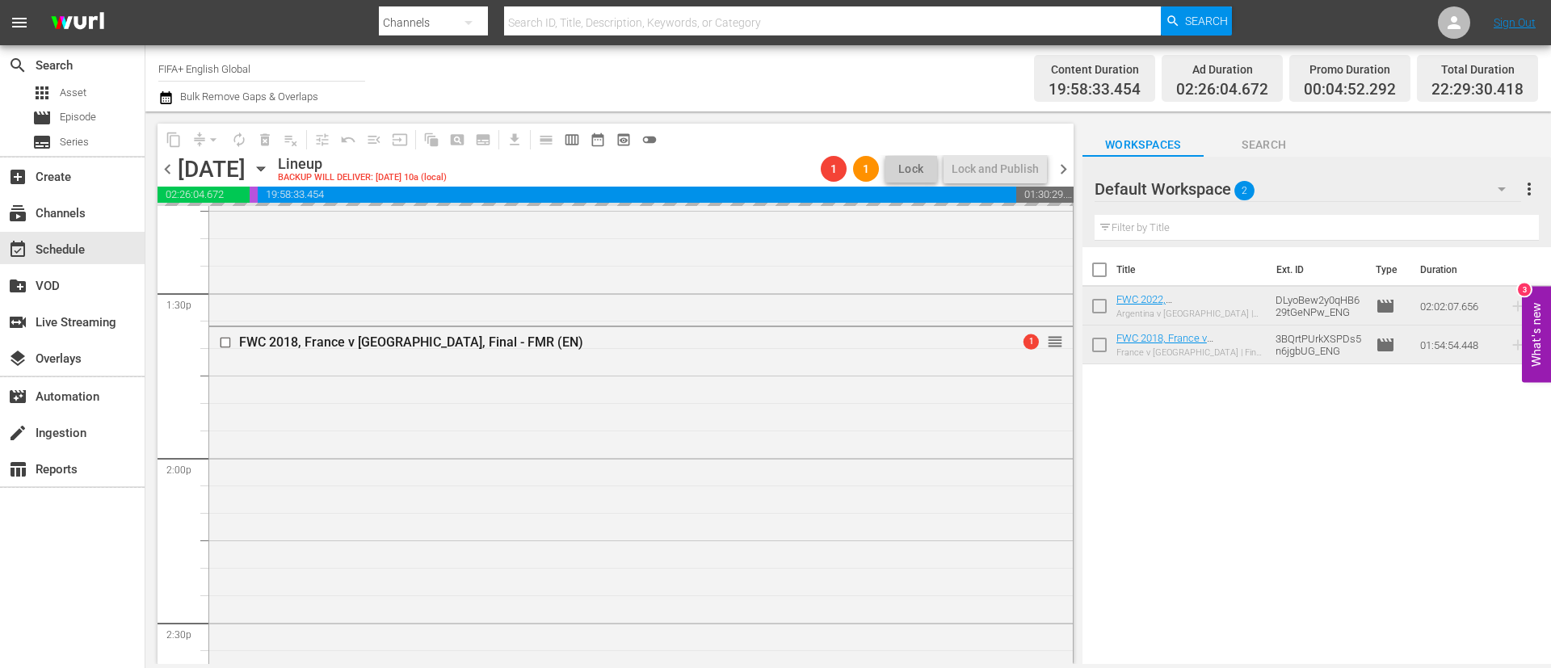
click at [1092, 270] on input "checkbox" at bounding box center [1099, 273] width 34 height 34
checkbox input "true"
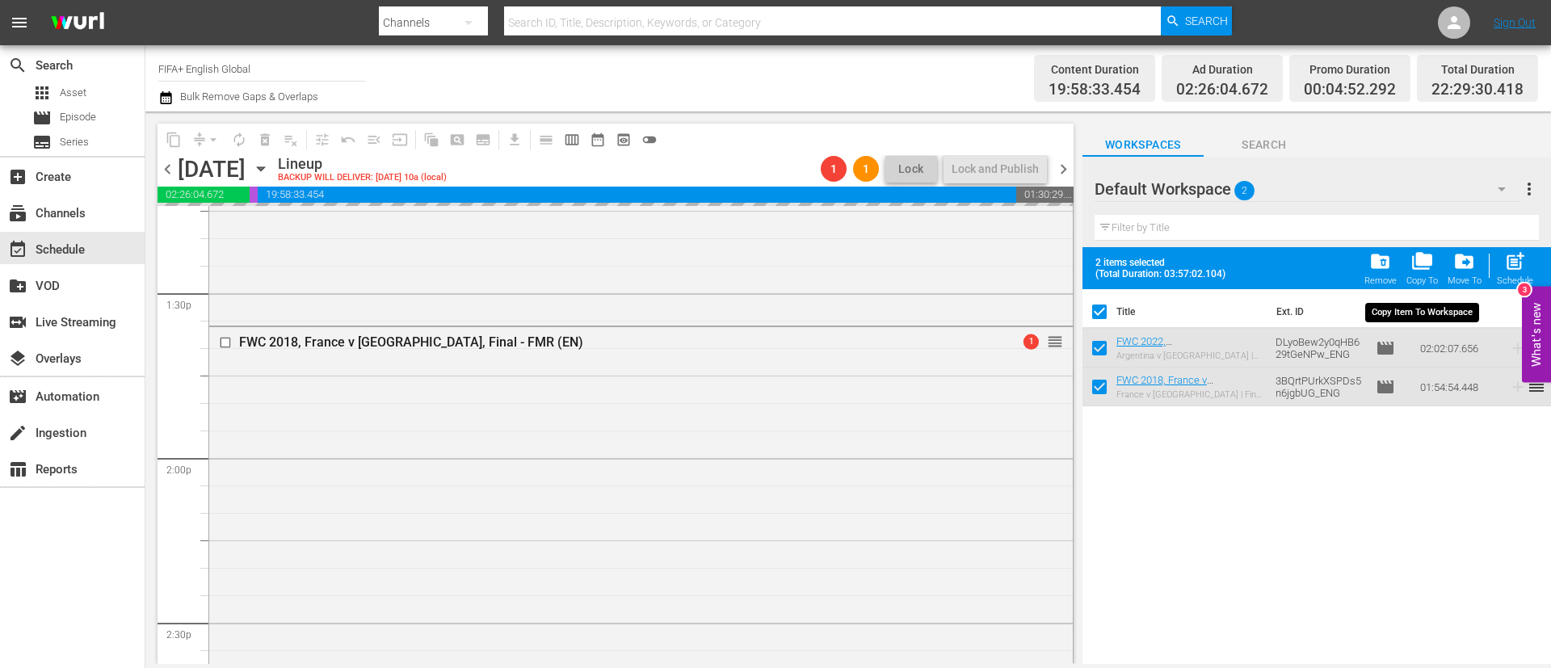
click at [1384, 268] on span "folder_delete" at bounding box center [1380, 261] width 22 height 22
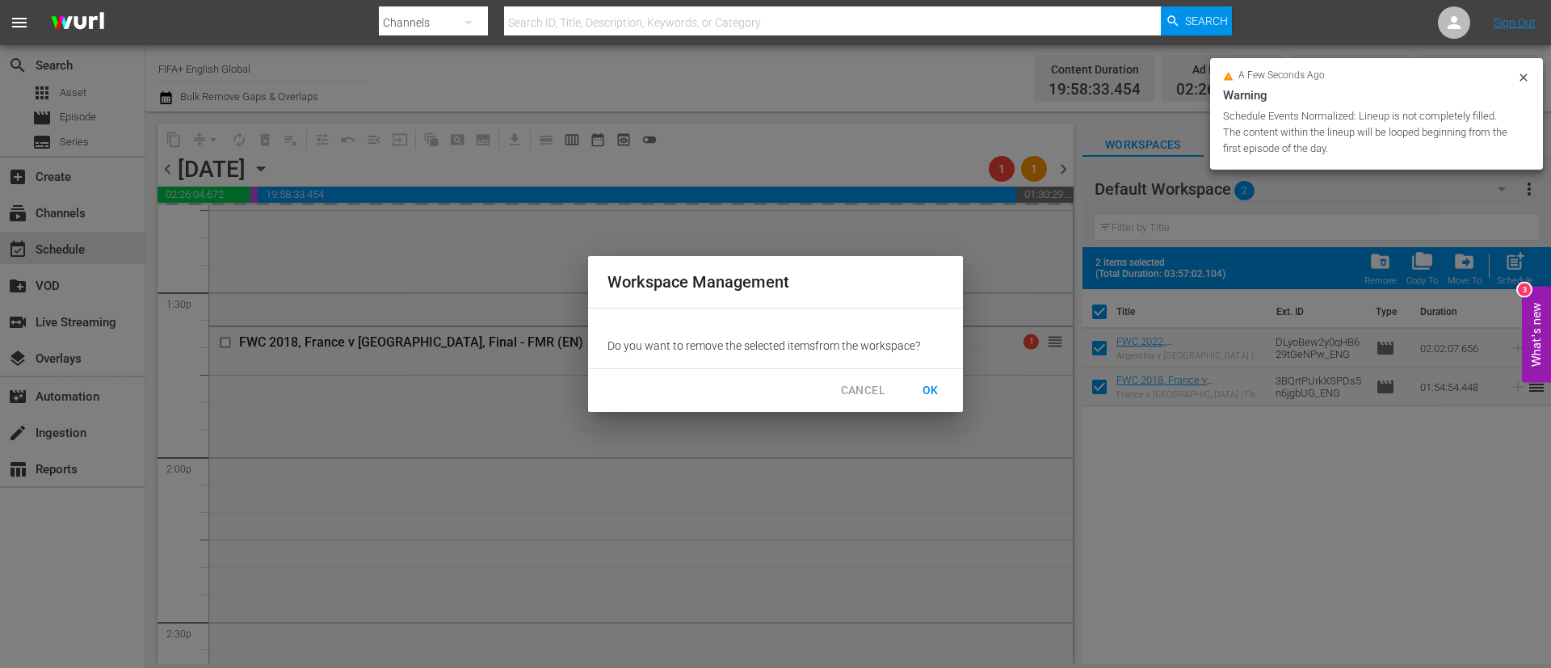
click at [935, 396] on span "OK" at bounding box center [931, 390] width 26 height 20
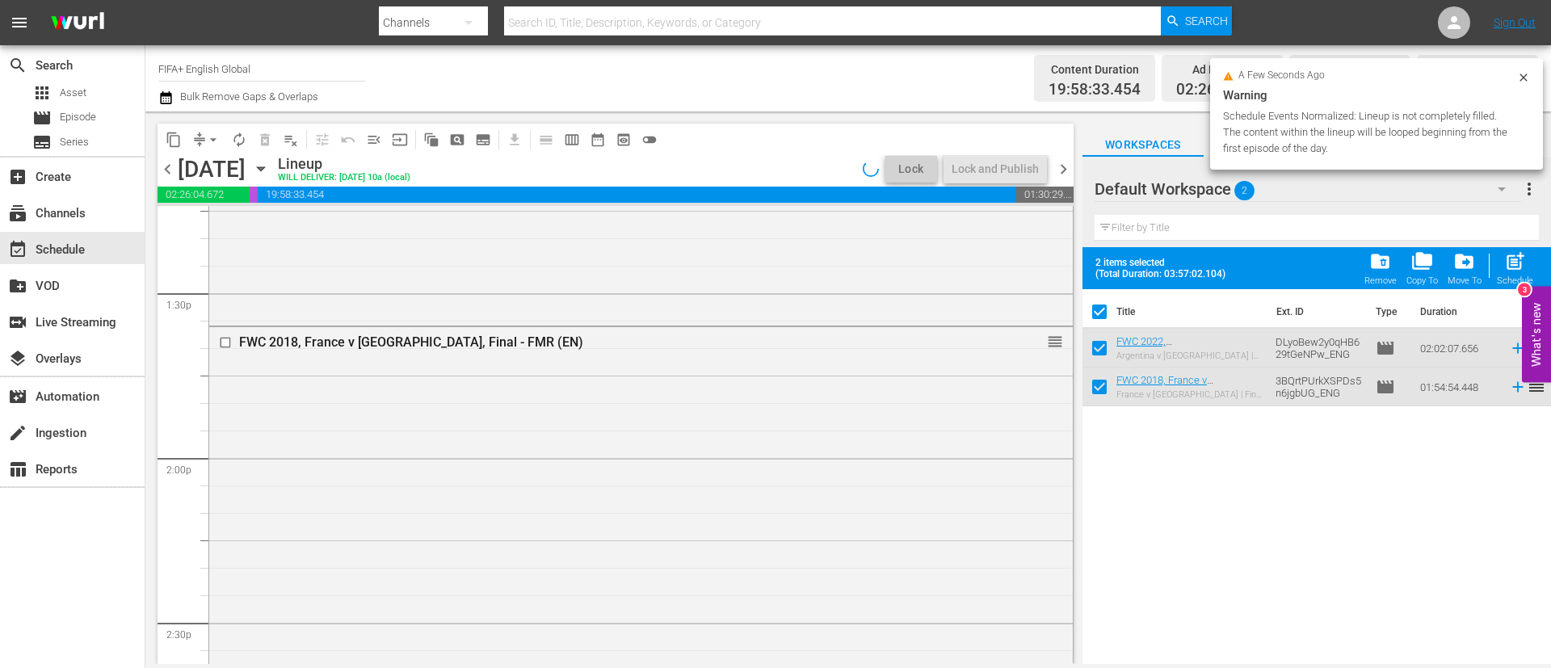
checkbox input "false"
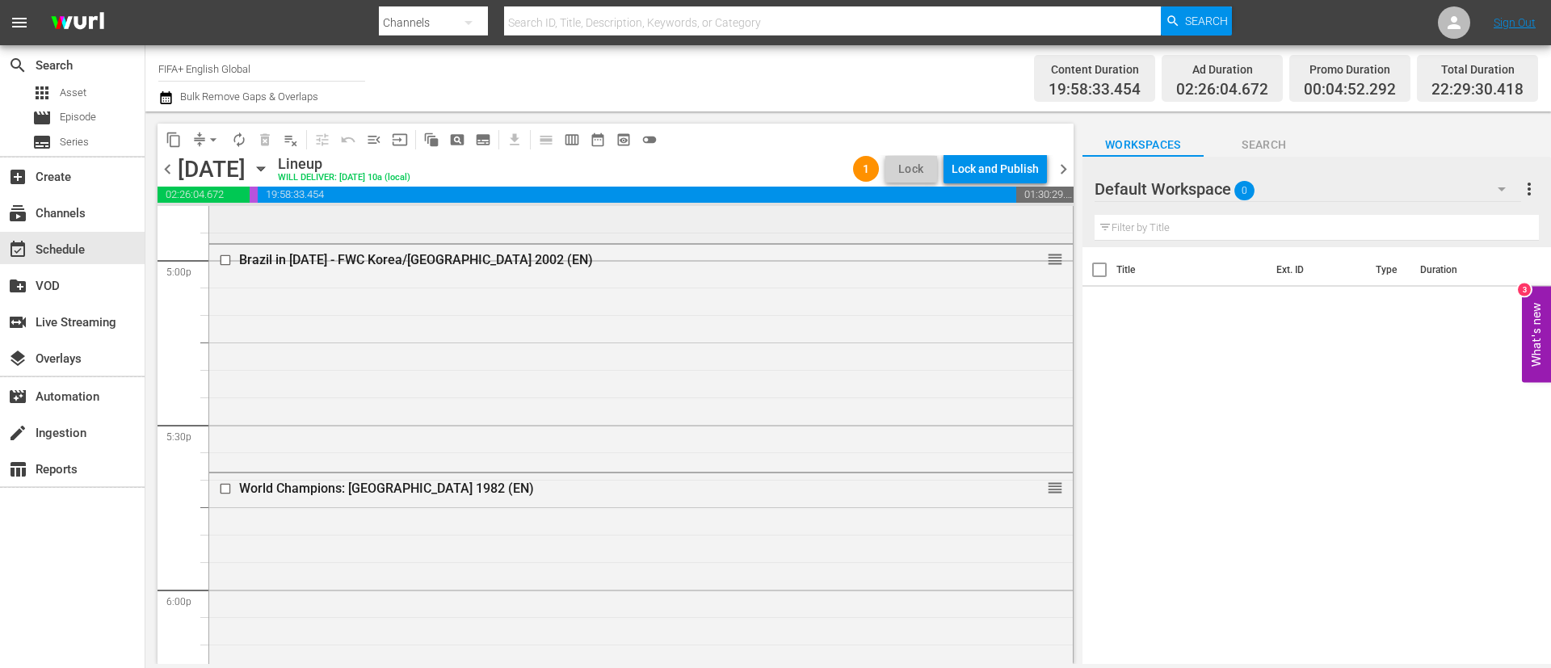
scroll to position [5513, 0]
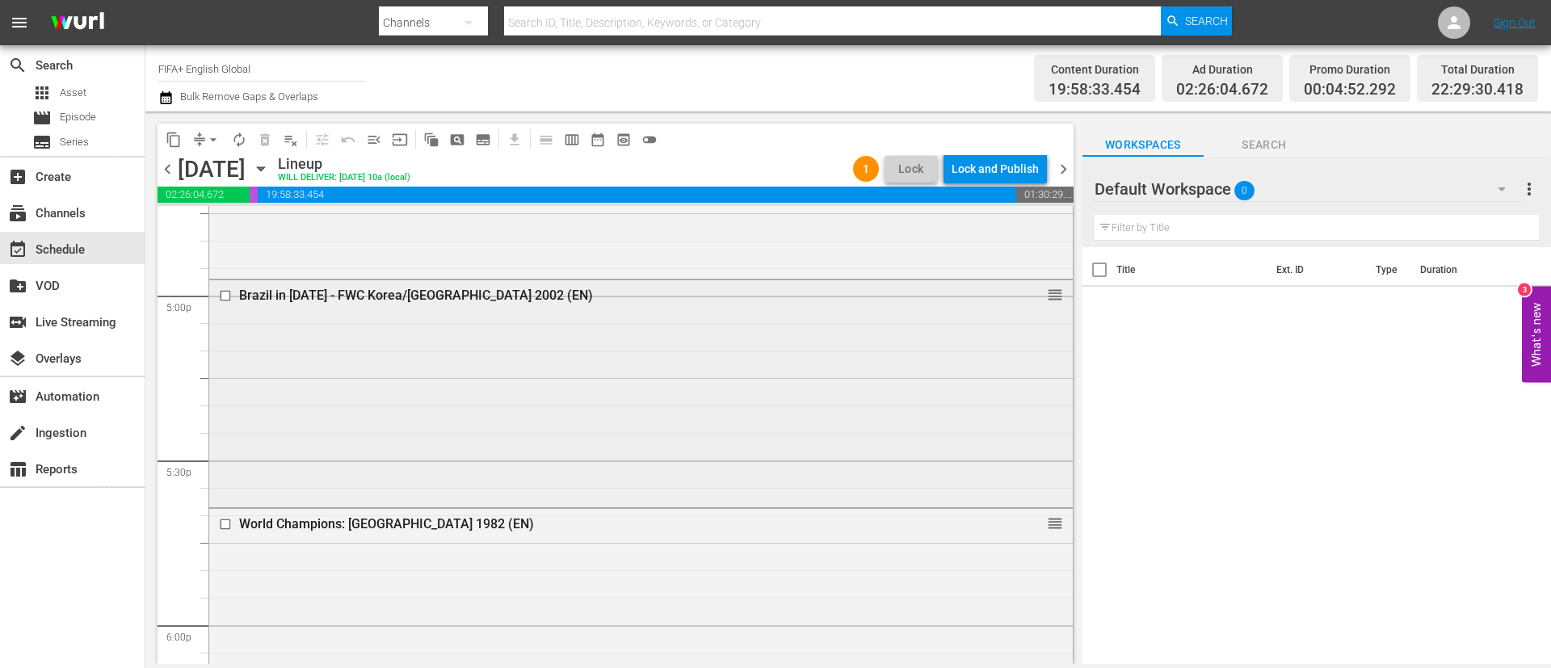
click at [524, 363] on div "Brazil in 2002 - FWC Korea/Japan 2002 (EN) reorder" at bounding box center [640, 391] width 863 height 223
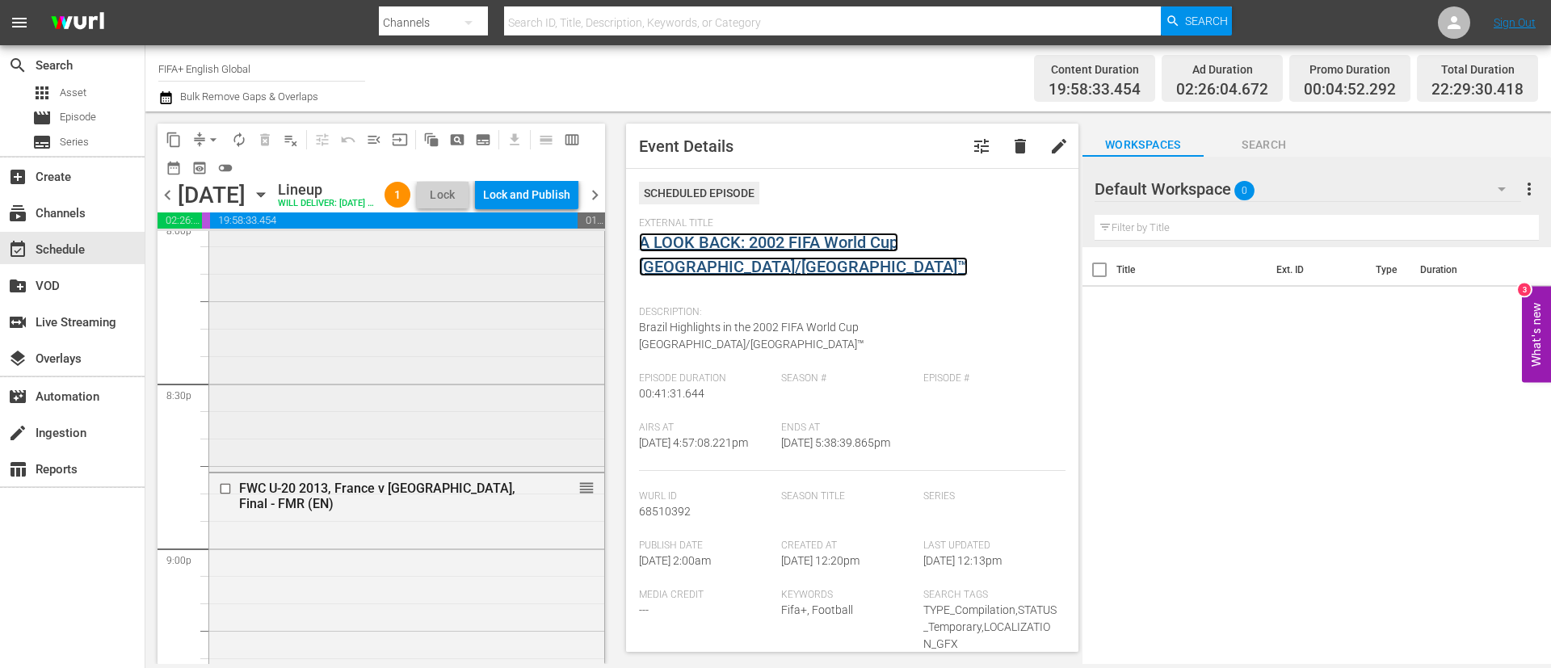
scroll to position [7504, 0]
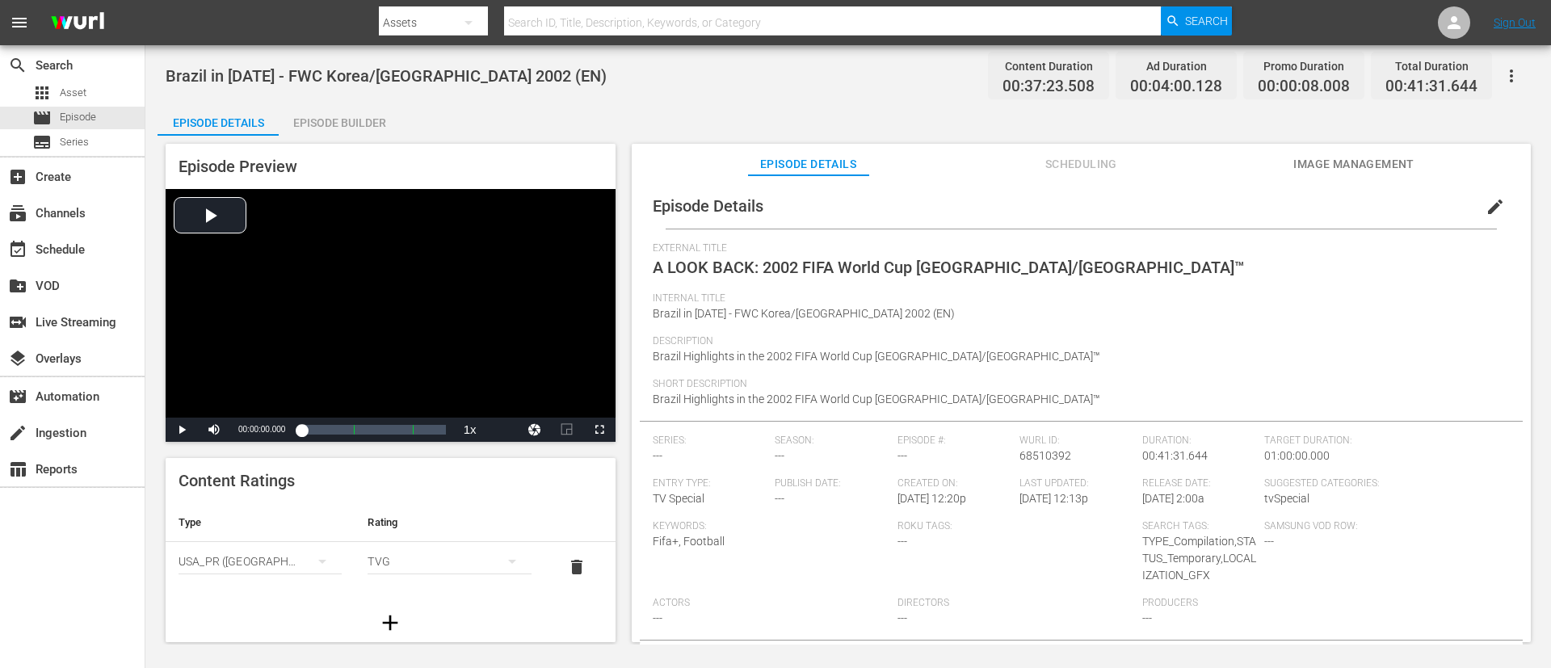
click at [1033, 78] on icon "button" at bounding box center [1511, 75] width 19 height 19
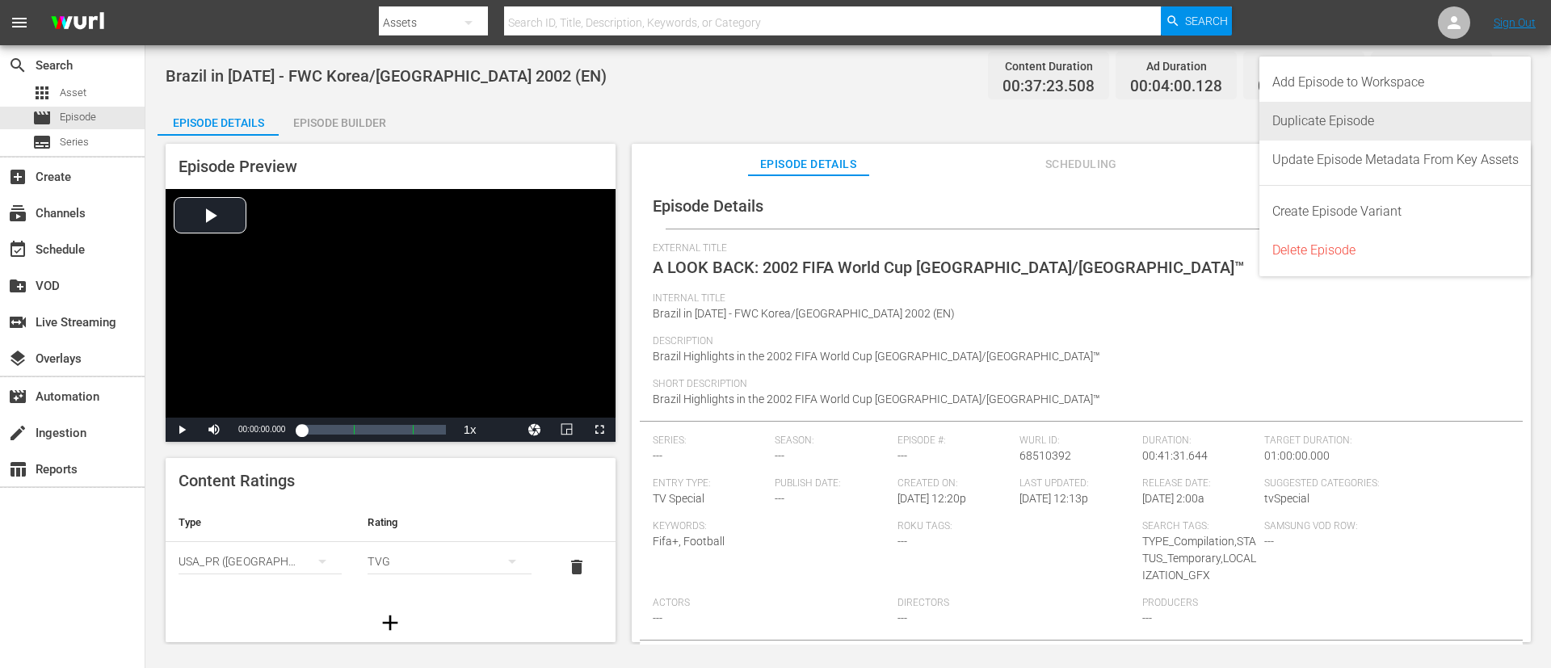
click at [1033, 124] on div "Duplicate Episode" at bounding box center [1395, 121] width 246 height 39
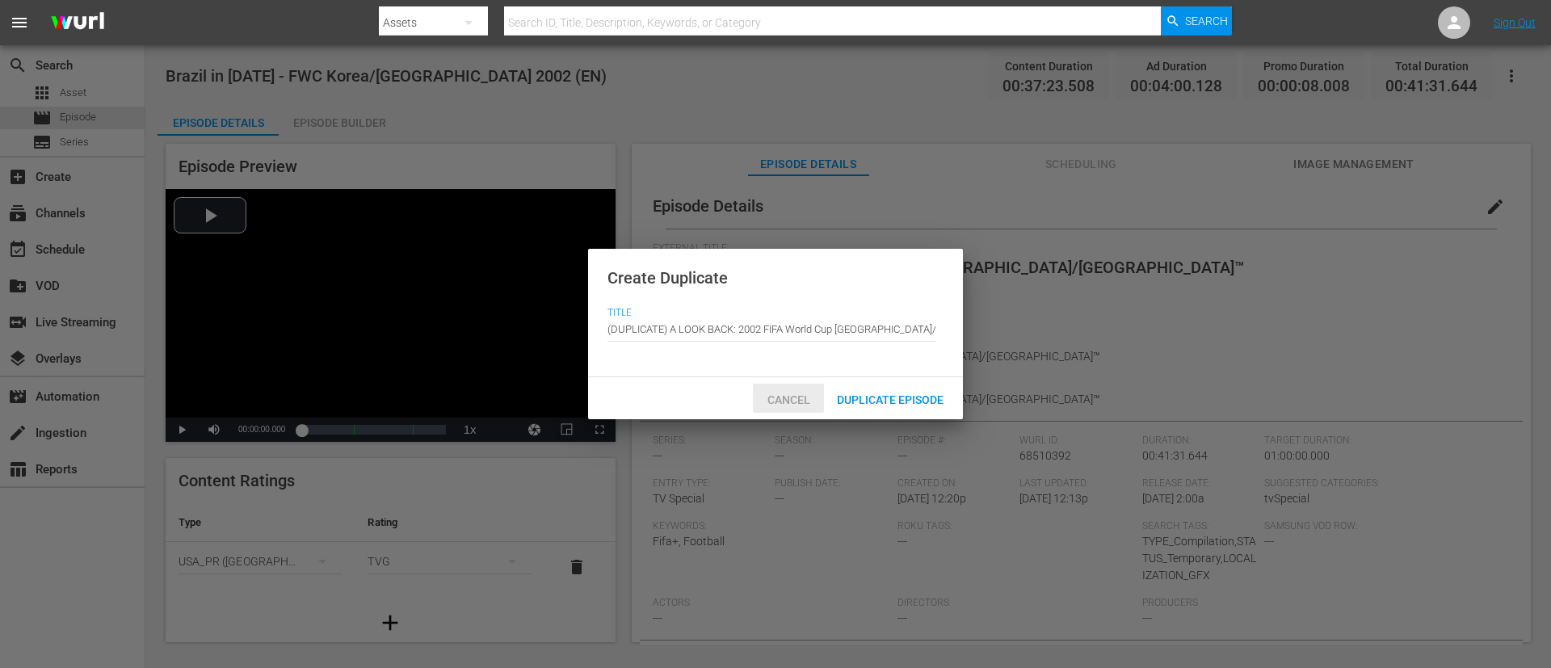
click at [776, 401] on span "Cancel" at bounding box center [788, 399] width 69 height 13
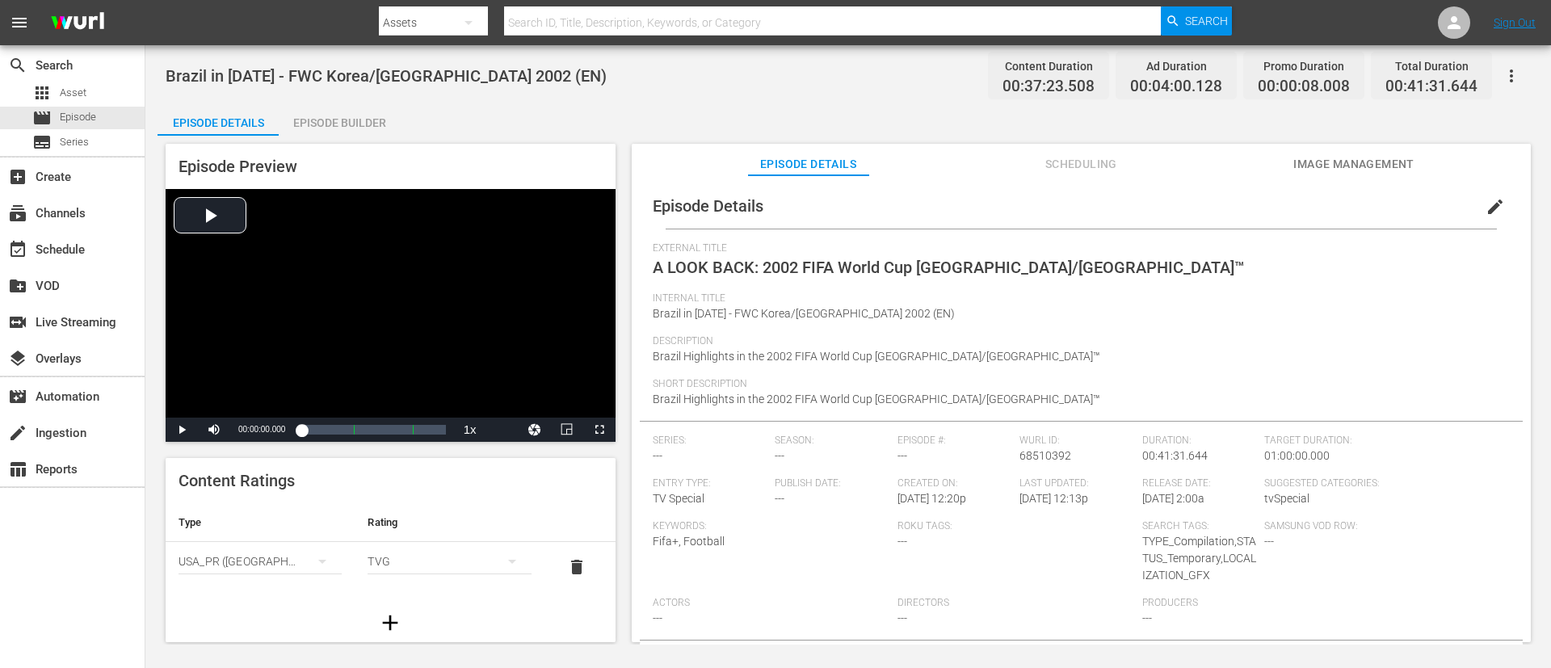
click at [1033, 88] on button "button" at bounding box center [1511, 76] width 39 height 39
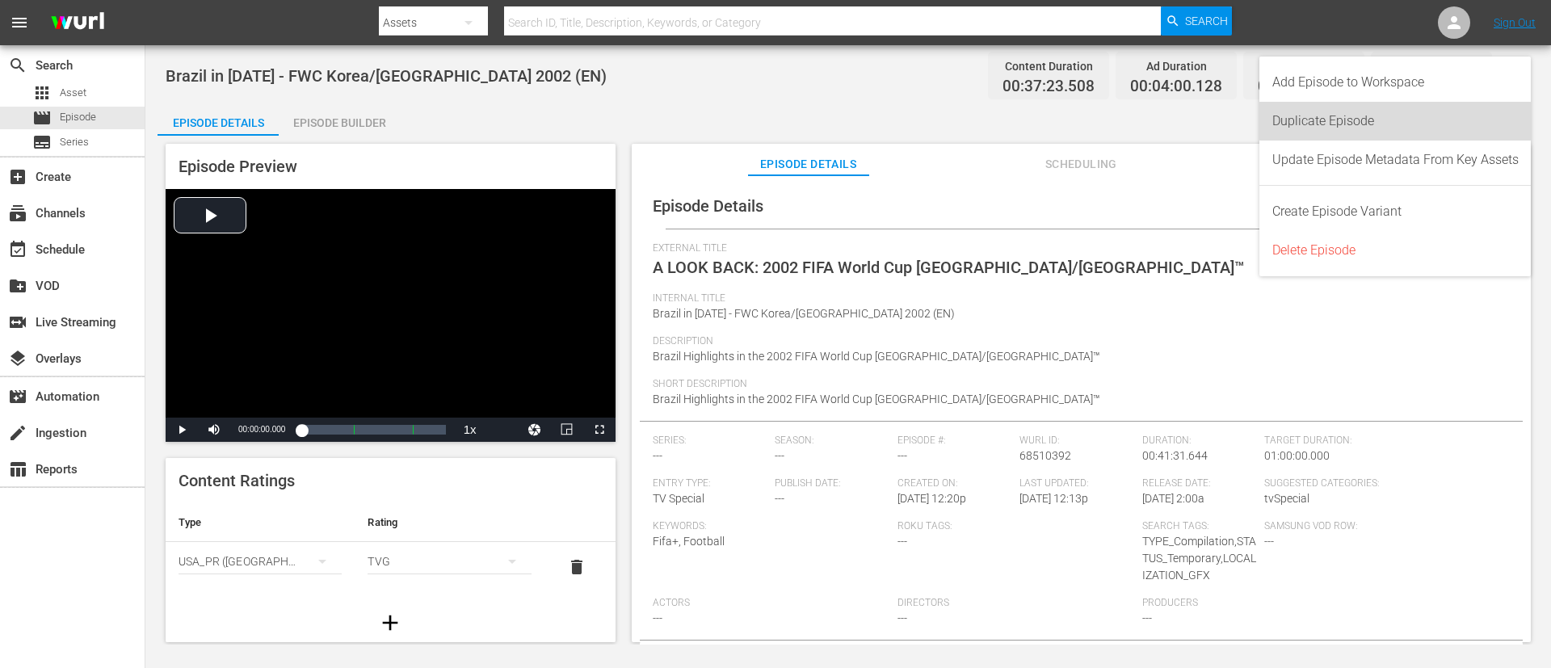
click at [1033, 102] on div "Duplicate Episode" at bounding box center [1395, 121] width 246 height 39
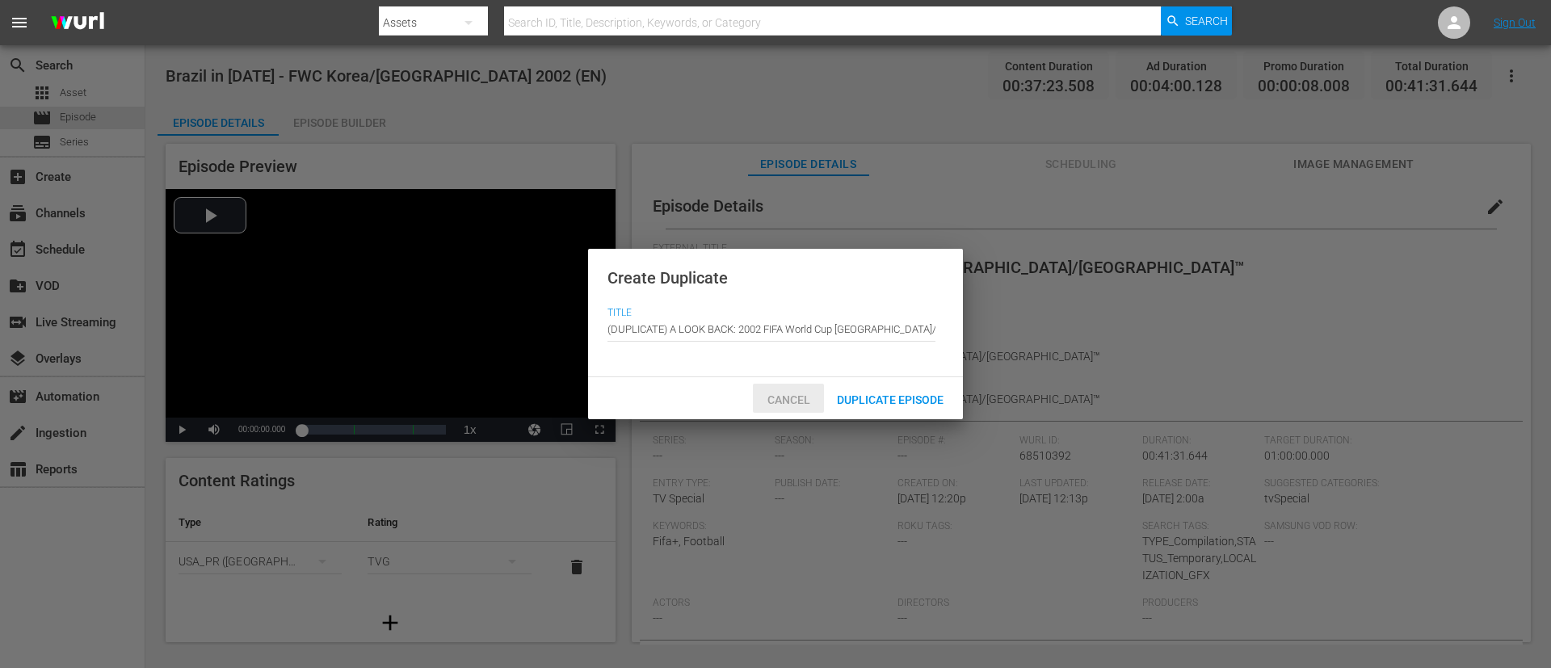
click at [784, 403] on span "Cancel" at bounding box center [788, 399] width 69 height 13
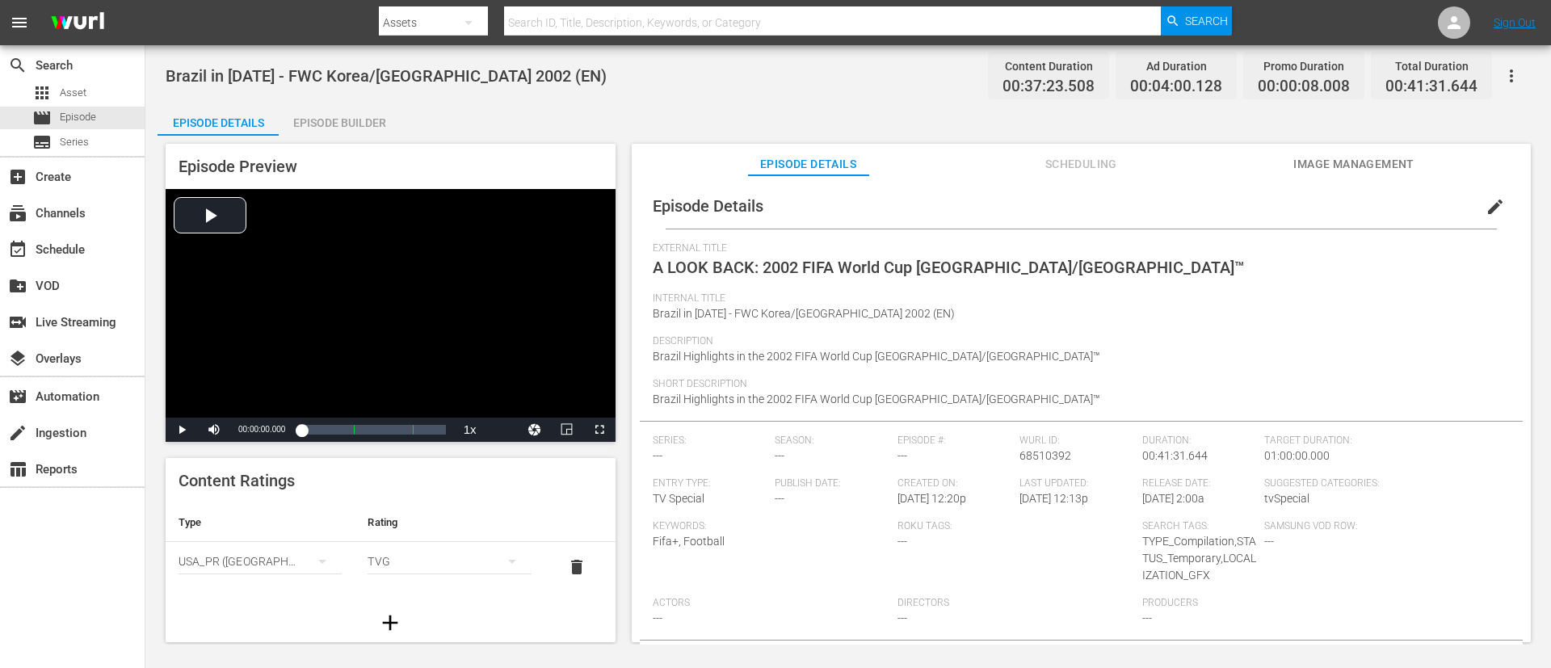
click at [1033, 77] on icon "button" at bounding box center [1511, 75] width 19 height 19
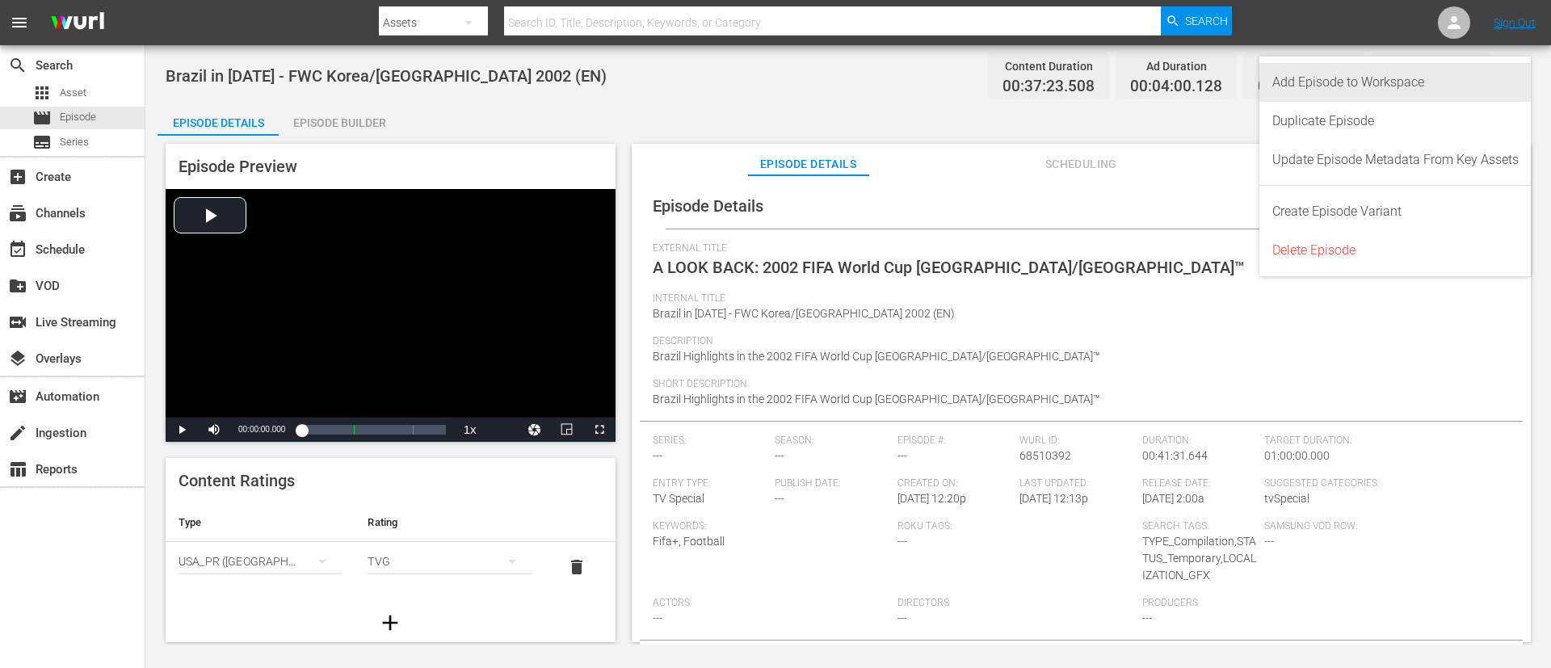
click at [1033, 90] on div "Add Episode to Workspace" at bounding box center [1395, 82] width 246 height 39
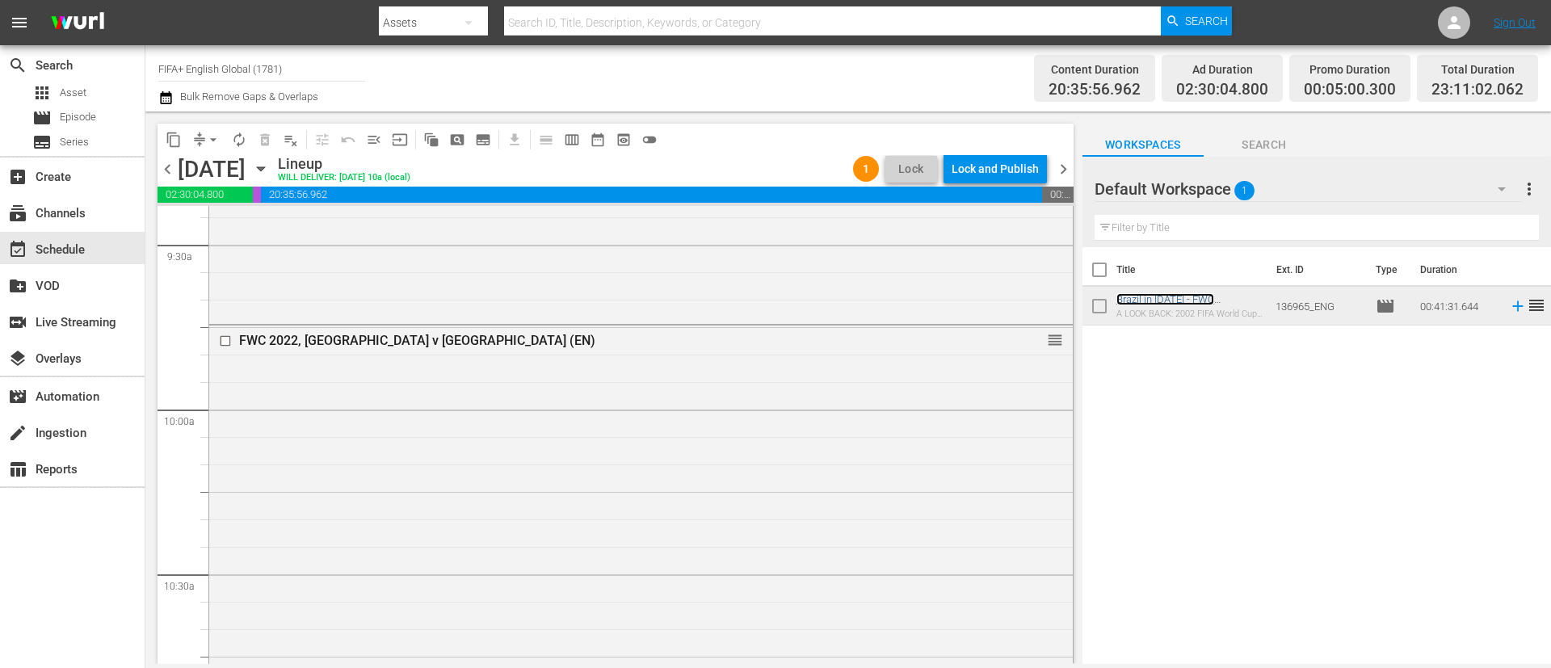
scroll to position [3090, 0]
click at [645, 483] on div "FWC 2022, [GEOGRAPHIC_DATA] v [GEOGRAPHIC_DATA] (EN) reorder" at bounding box center [640, 661] width 863 height 666
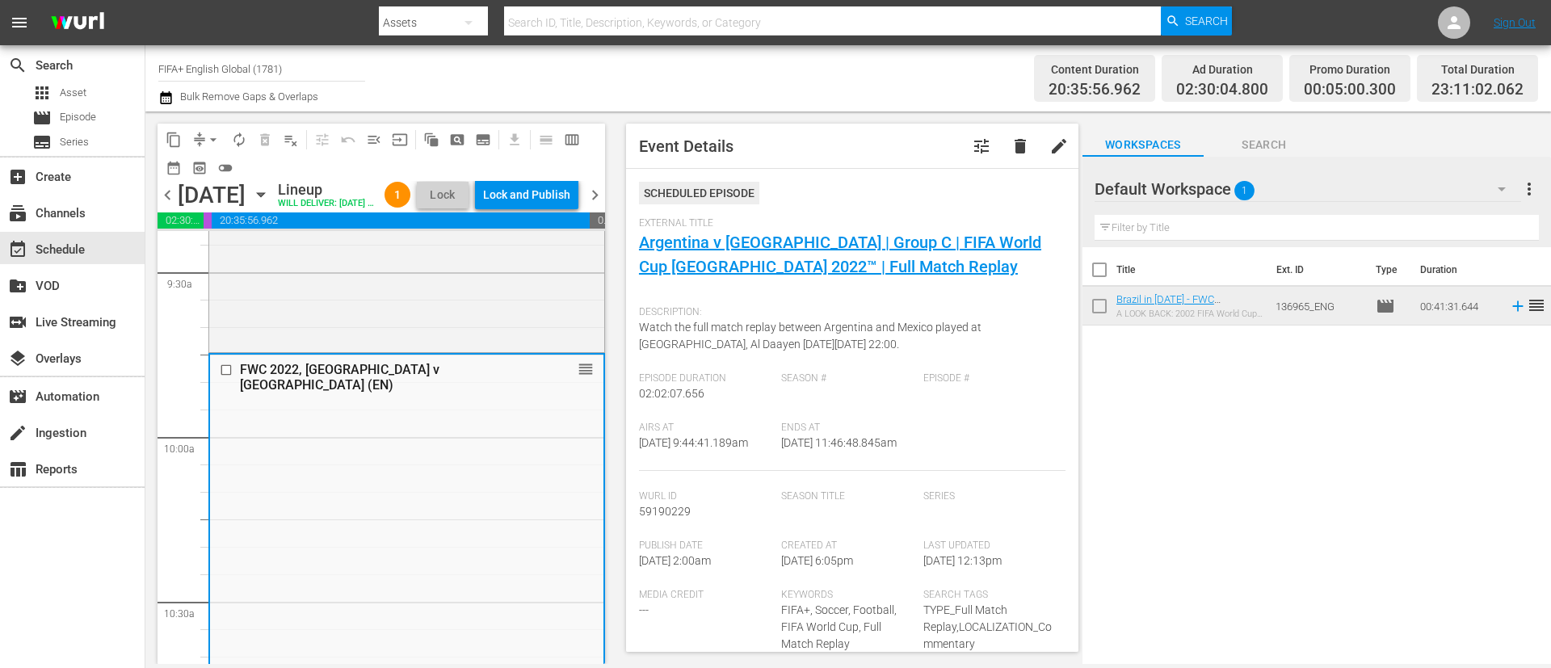
click at [667, 449] on span "[DATE] 9:44:41.189am" at bounding box center [693, 442] width 109 height 13
copy span "[DATE] 9:44:41.189am"
click at [819, 452] on div "Ends At [DATE] 11:46:48.845am" at bounding box center [852, 446] width 142 height 49
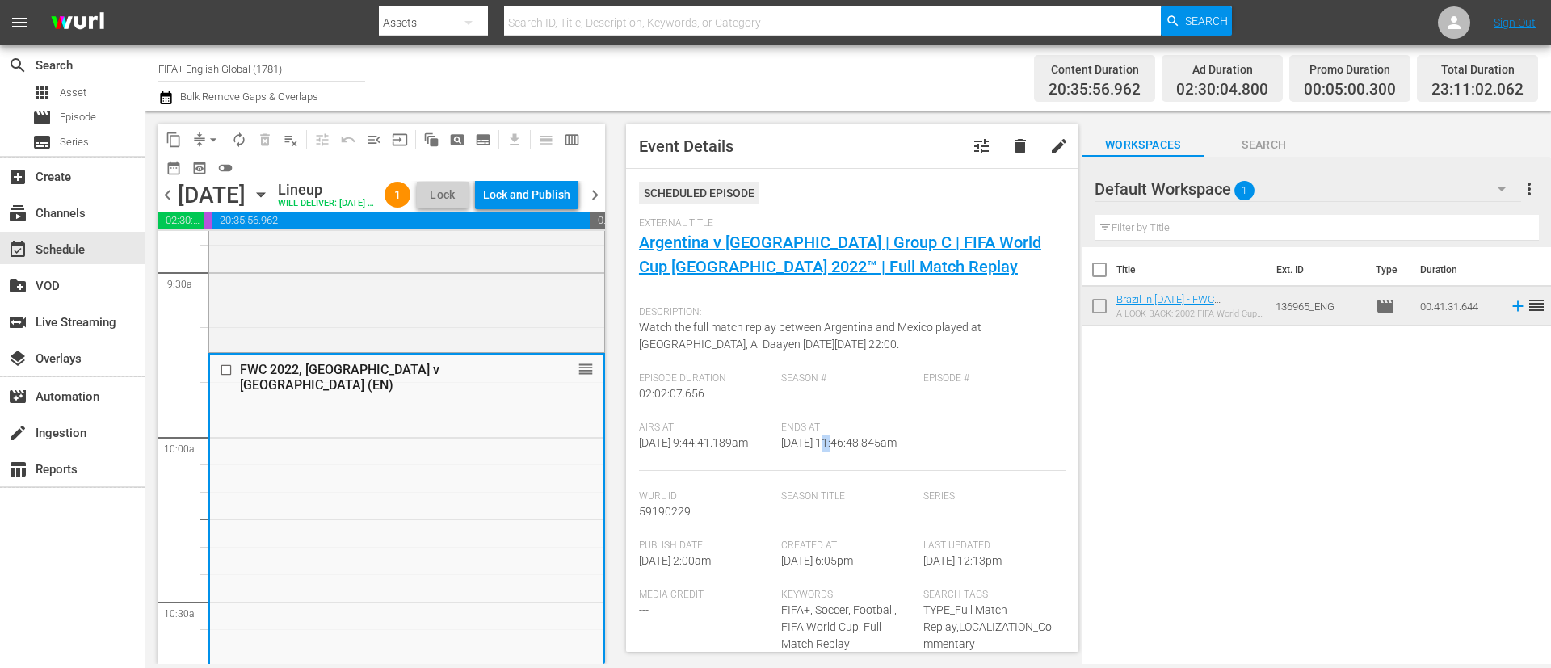
click at [819, 452] on div "Ends At [DATE] 11:46:48.845am" at bounding box center [852, 446] width 142 height 49
click at [819, 451] on div "Ends At [DATE] 11:46:48.845am" at bounding box center [852, 446] width 142 height 49
copy div "Airs At [DATE] 9:44:41.189am Ends At"
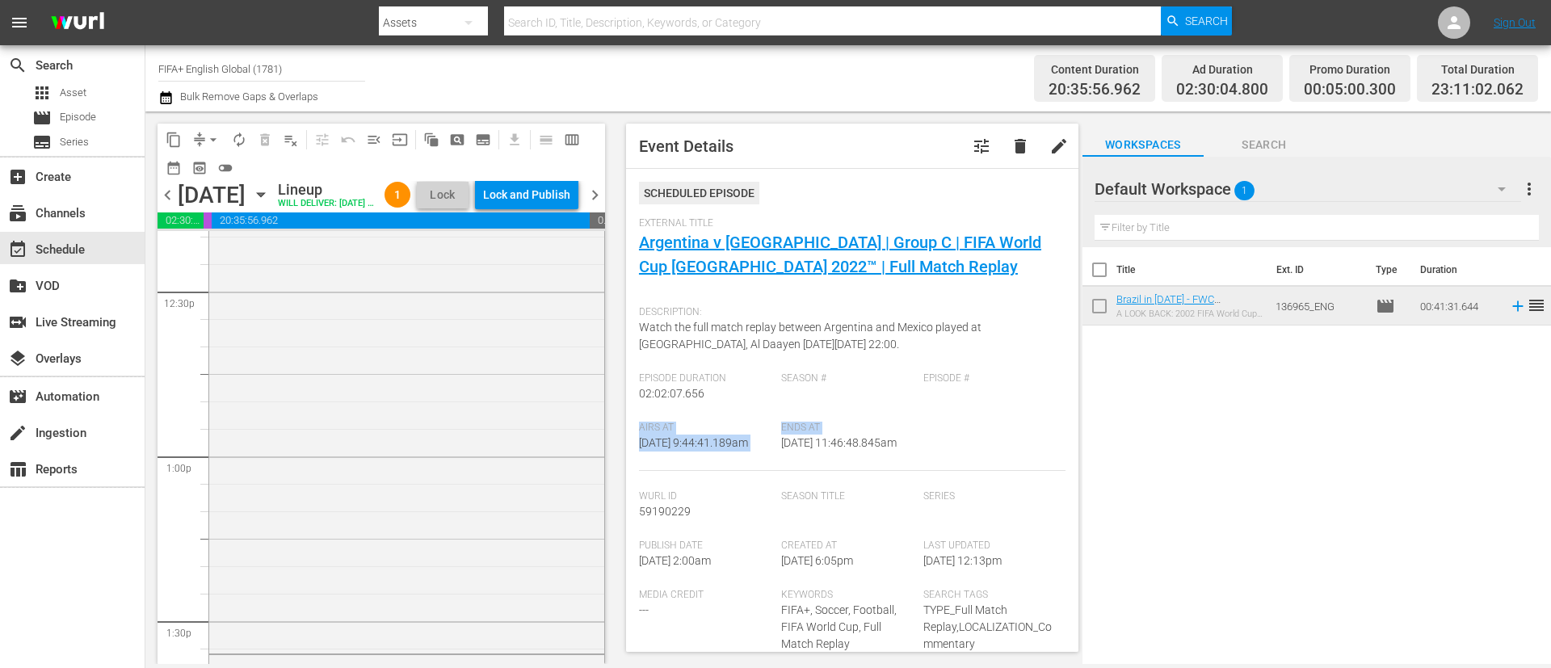
scroll to position [4422, 0]
click at [503, 453] on div "FWC 2018, France v [GEOGRAPHIC_DATA], Final - FMR (EN) reorder" at bounding box center [406, 605] width 395 height 626
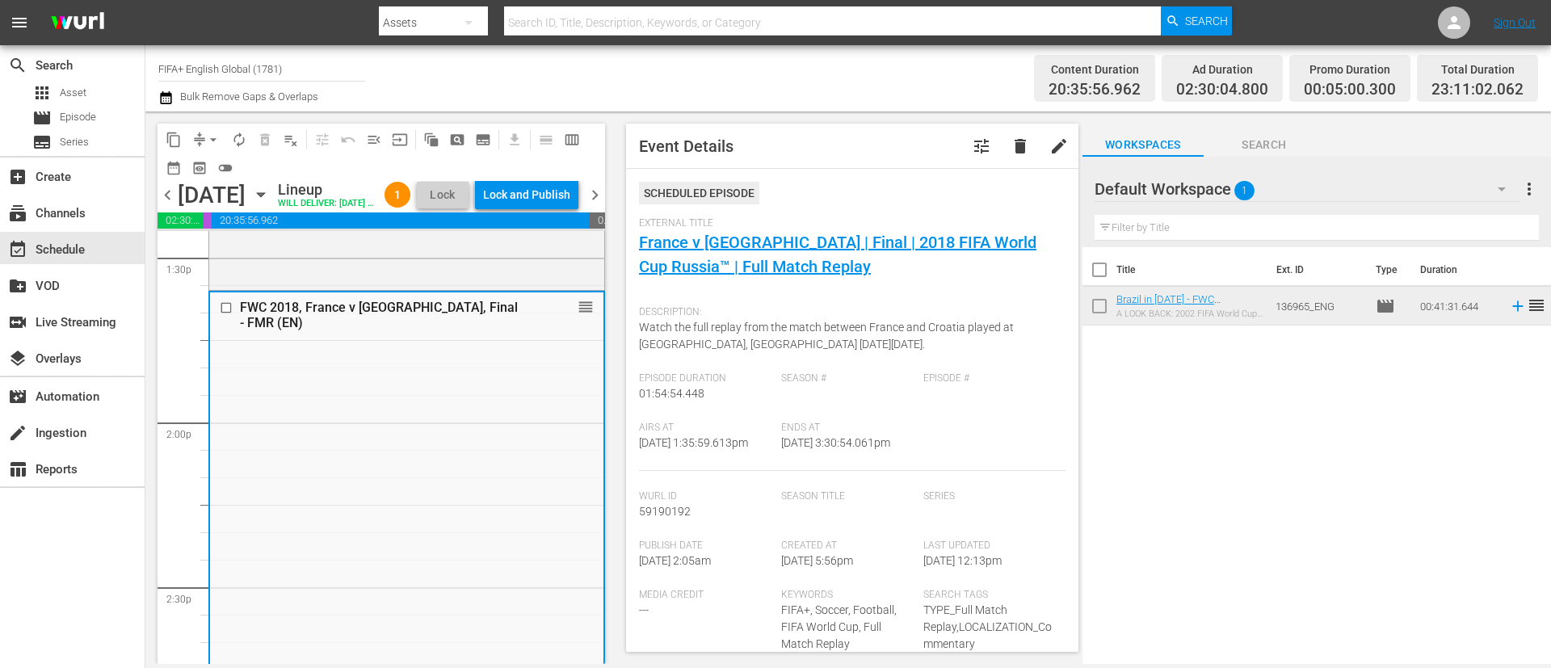
click at [650, 449] on span "[DATE] 1:35:59.613pm" at bounding box center [693, 442] width 109 height 13
copy span "[DATE] 1:35:59.613pm"
click at [800, 447] on span "[DATE] 3:30:54.061pm" at bounding box center [835, 442] width 109 height 13
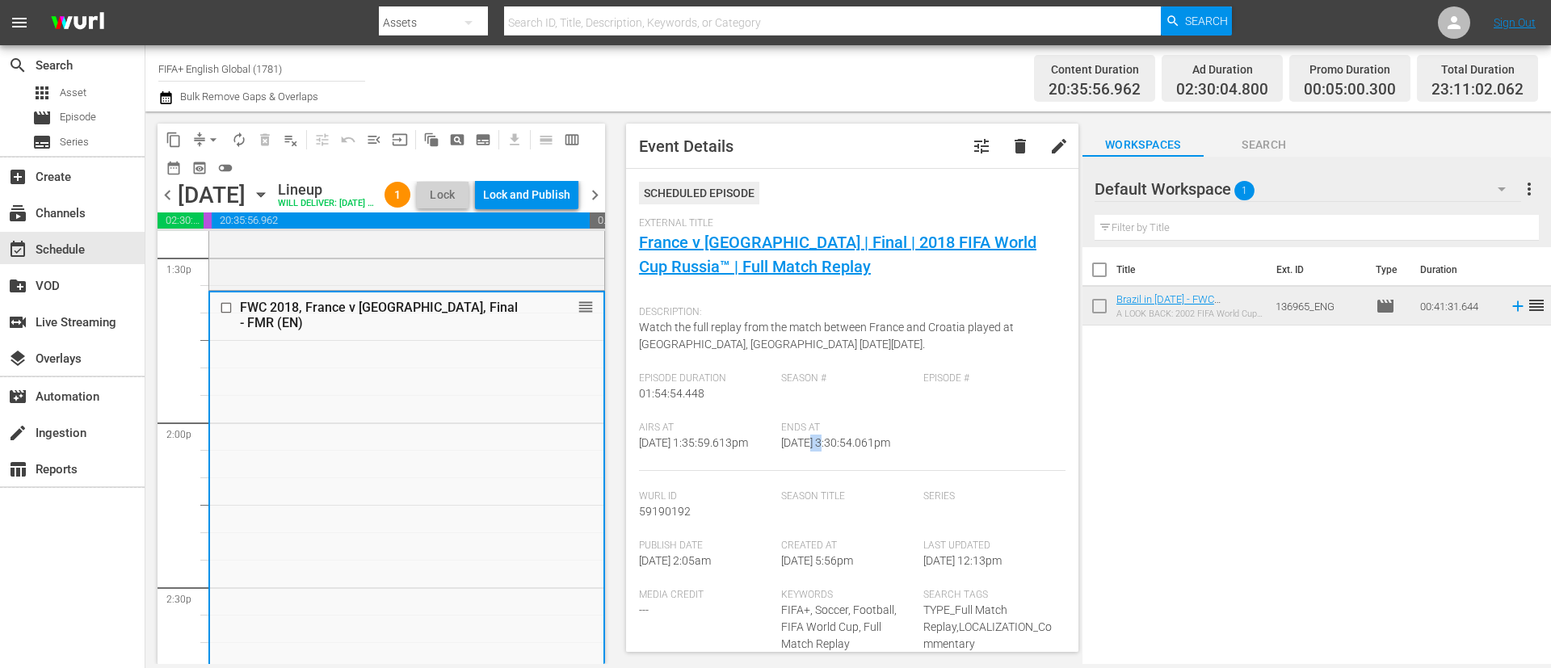
click at [800, 447] on span "[DATE] 3:30:54.061pm" at bounding box center [835, 442] width 109 height 13
copy div "Airs At [DATE] 1:35:59.613pm Ends At"
click at [879, 424] on span "Ends At" at bounding box center [848, 428] width 134 height 13
click at [531, 188] on div "Lock and Publish" at bounding box center [526, 194] width 87 height 29
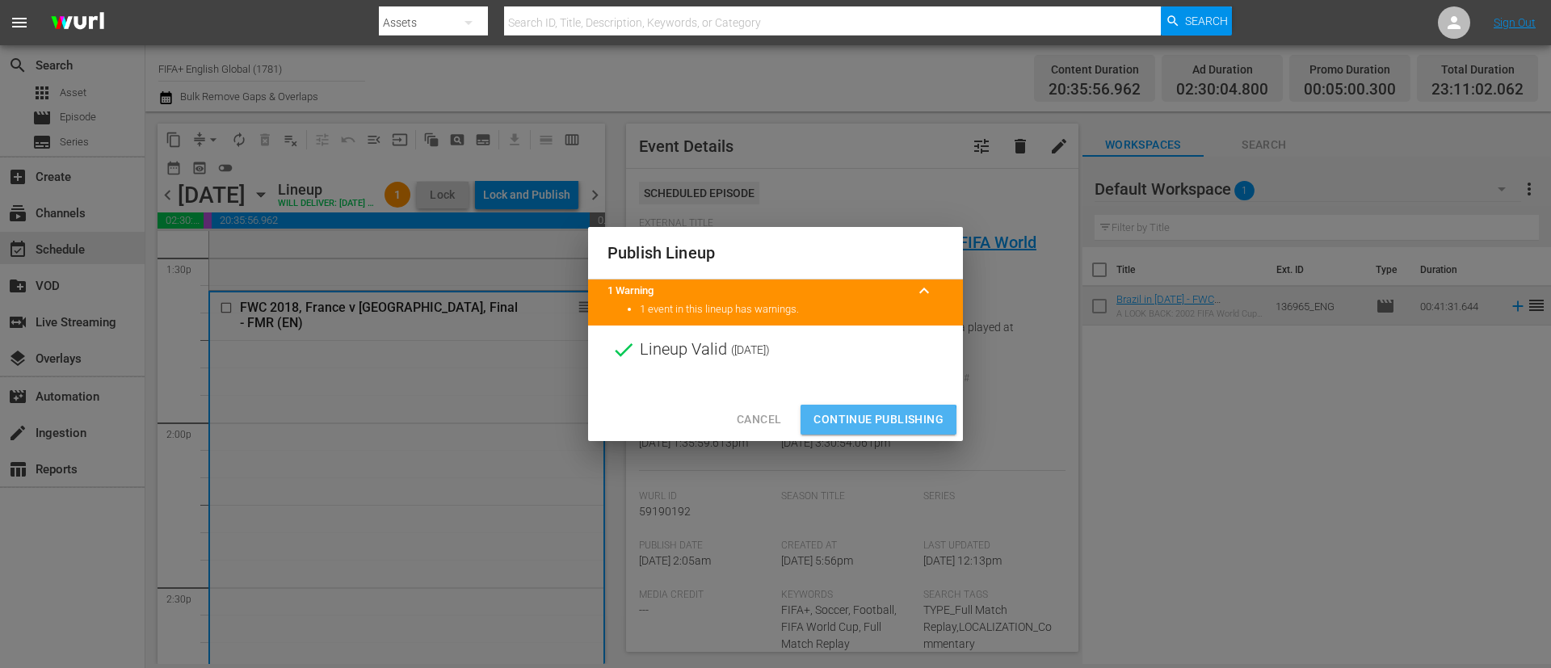
click at [856, 422] on span "Continue Publishing" at bounding box center [878, 420] width 130 height 20
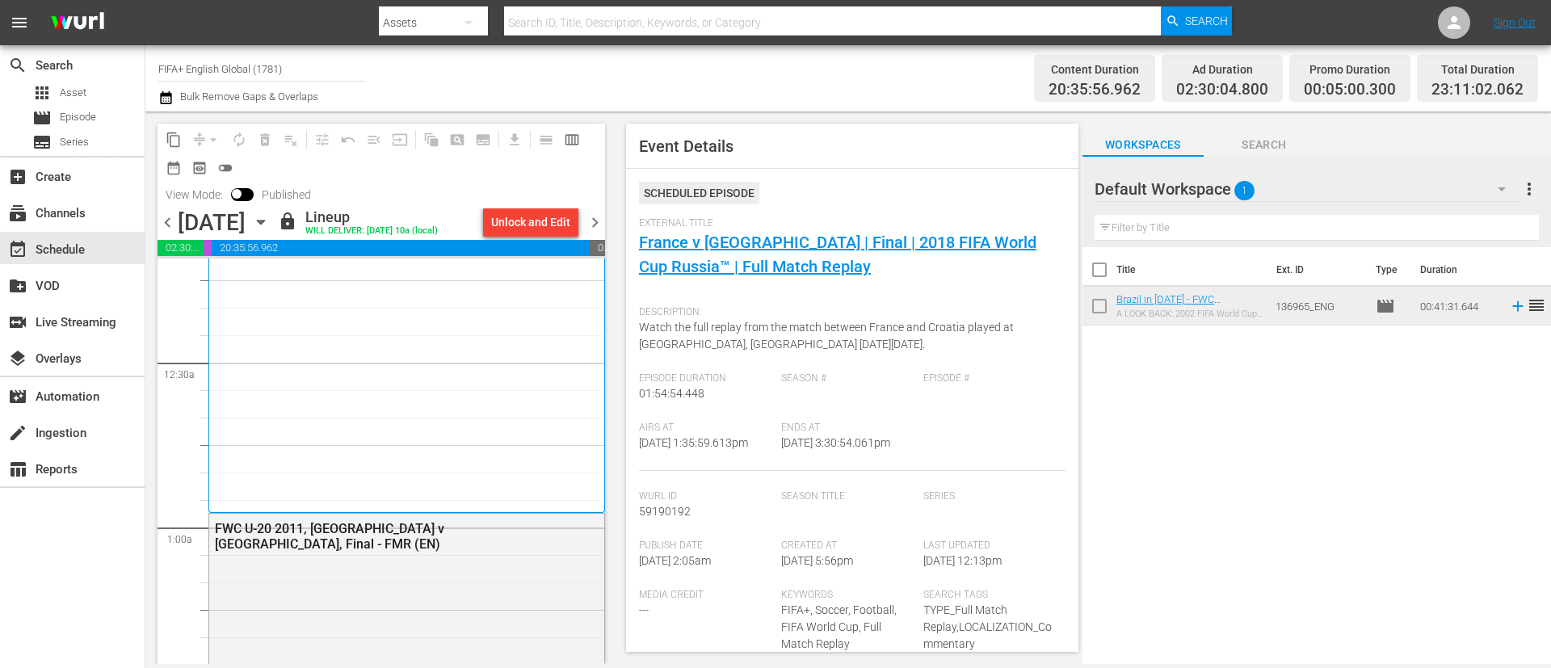
scroll to position [0, 0]
